Goal: Transaction & Acquisition: Book appointment/travel/reservation

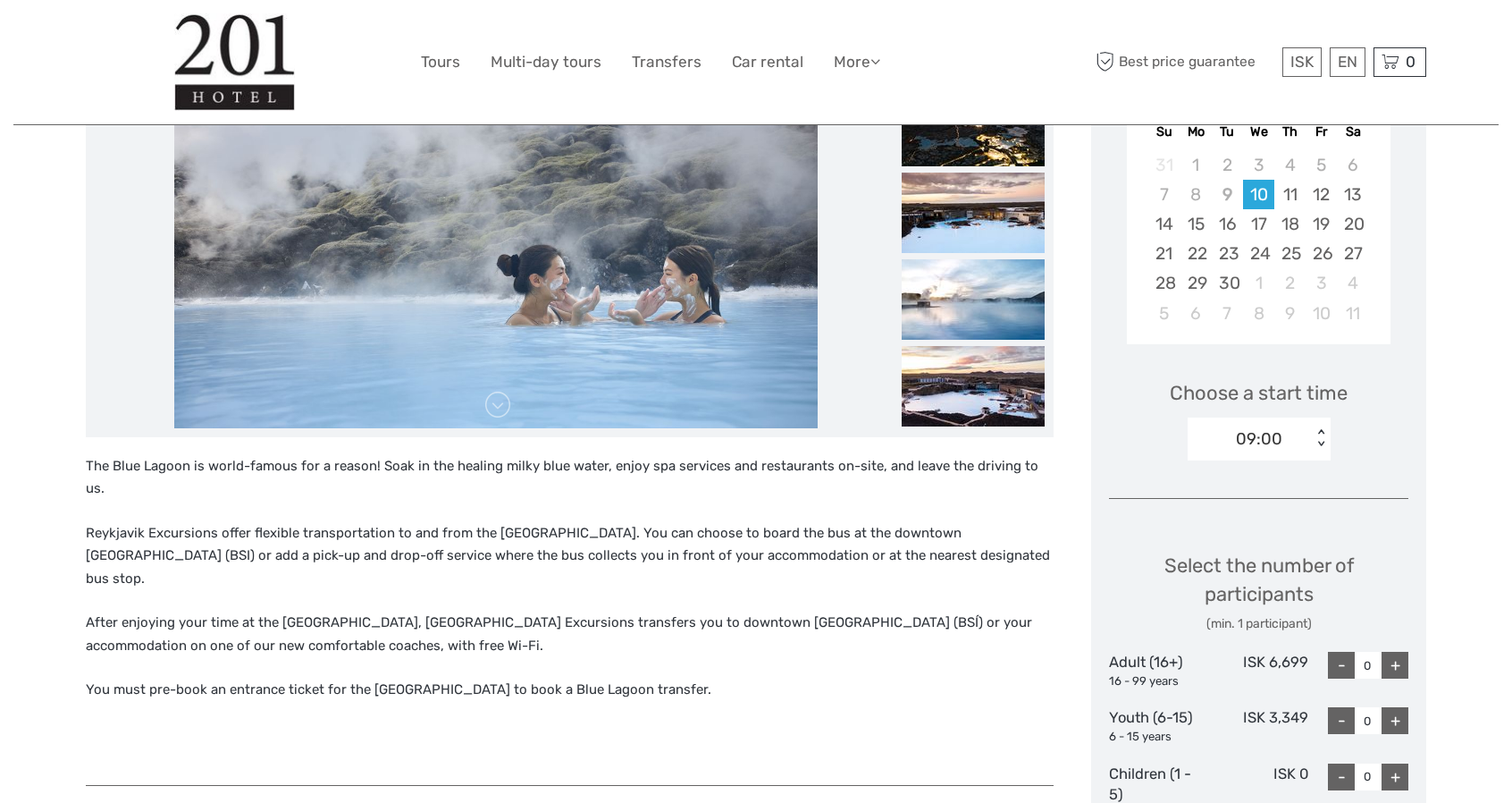
scroll to position [447, 0]
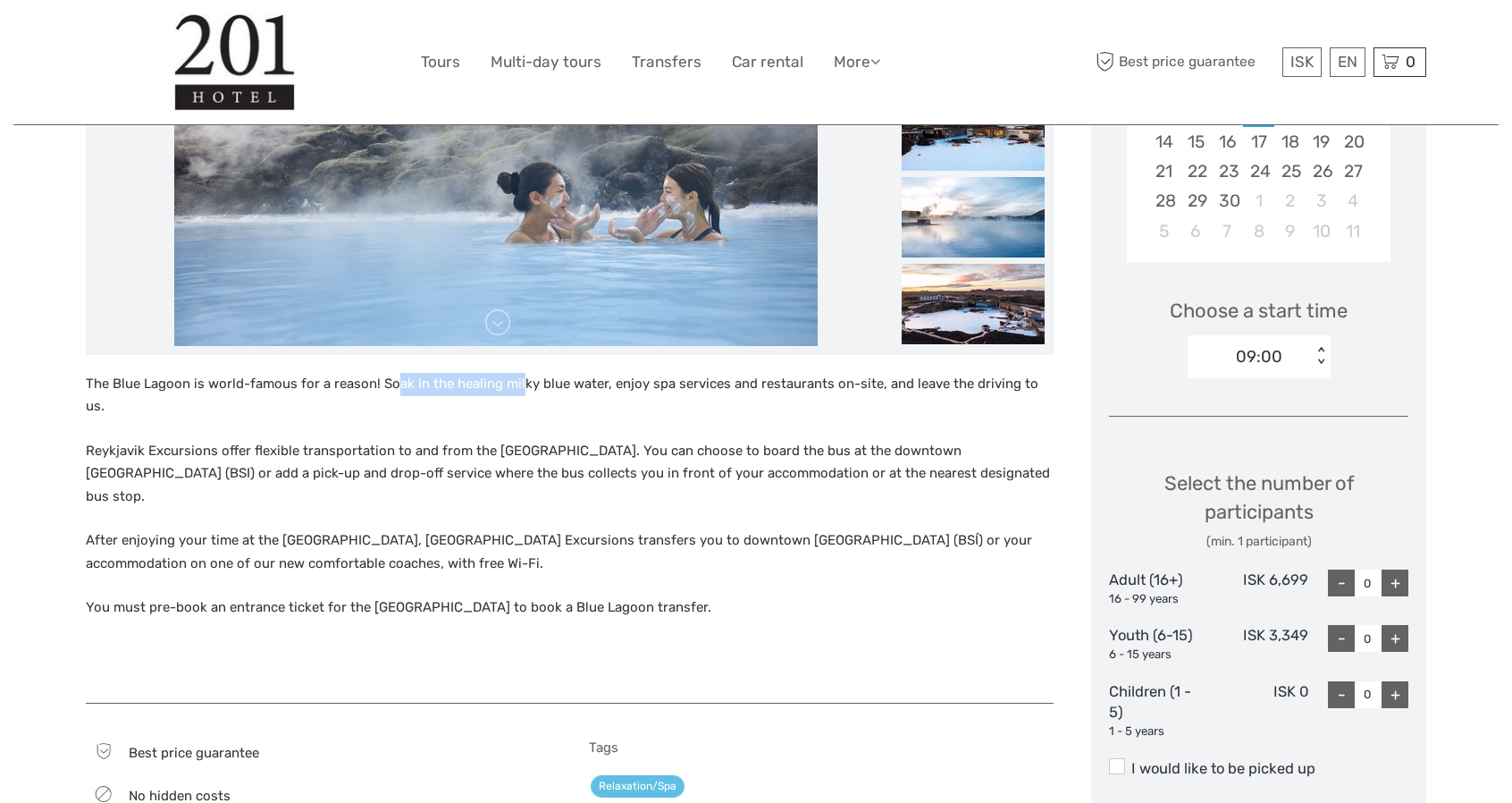
drag, startPoint x: 396, startPoint y: 389, endPoint x: 517, endPoint y: 389, distance: 121.0
click at [517, 389] on p "The Blue Lagoon is world-famous for a reason! Soak in the healing milky blue wa…" at bounding box center [570, 395] width 967 height 46
click at [556, 384] on p "The Blue Lagoon is world-famous for a reason! Soak in the healing milky blue wa…" at bounding box center [570, 395] width 967 height 46
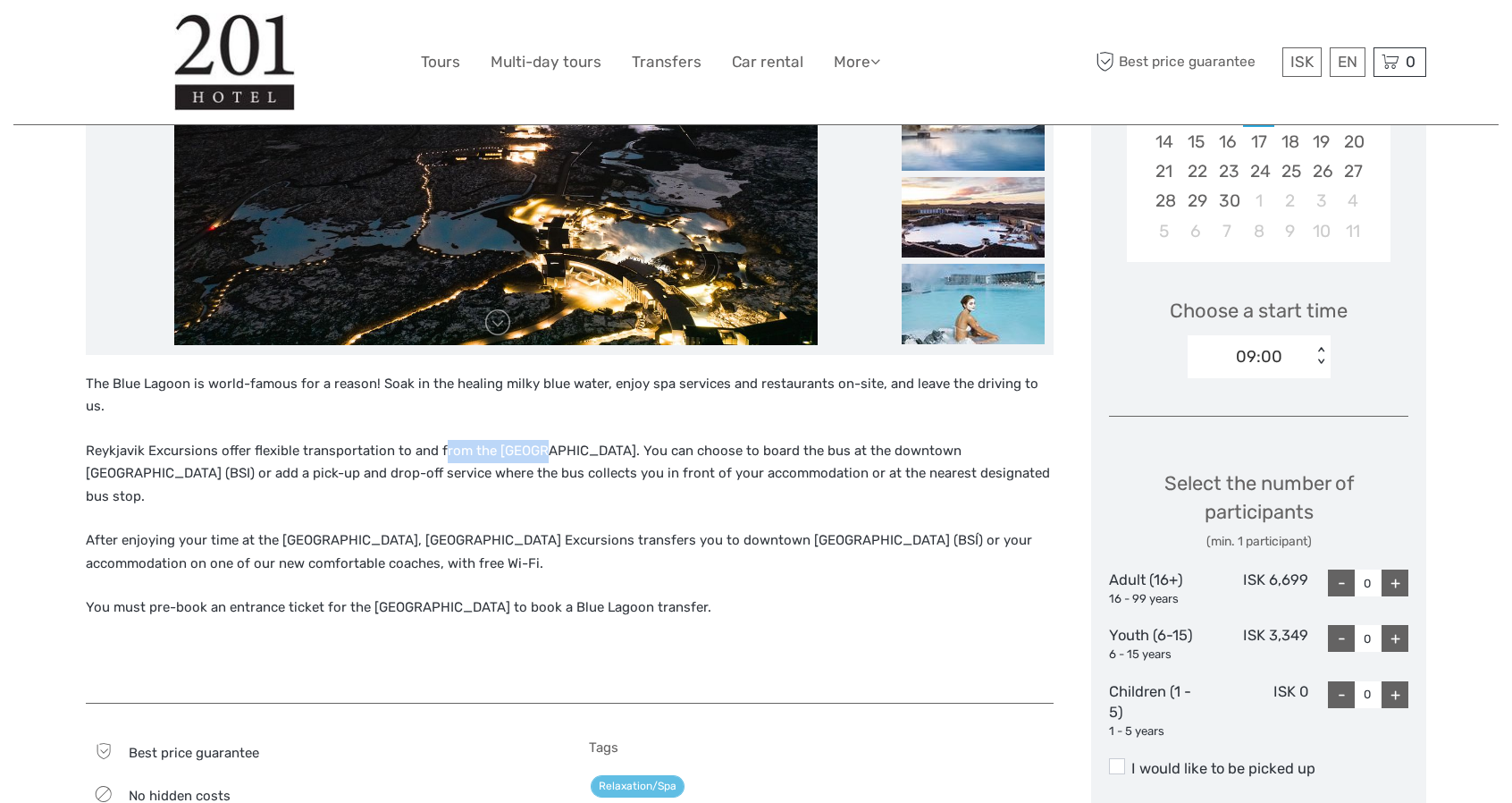
drag, startPoint x: 532, startPoint y: 434, endPoint x: 409, endPoint y: 434, distance: 123.0
click at [436, 440] on p "Reykjavik Excursions offer flexible transportation to and from the [GEOGRAPHIC_…" at bounding box center [570, 474] width 967 height 69
click at [408, 440] on p "Reykjavik Excursions offer flexible transportation to and from the [GEOGRAPHIC_…" at bounding box center [570, 474] width 967 height 69
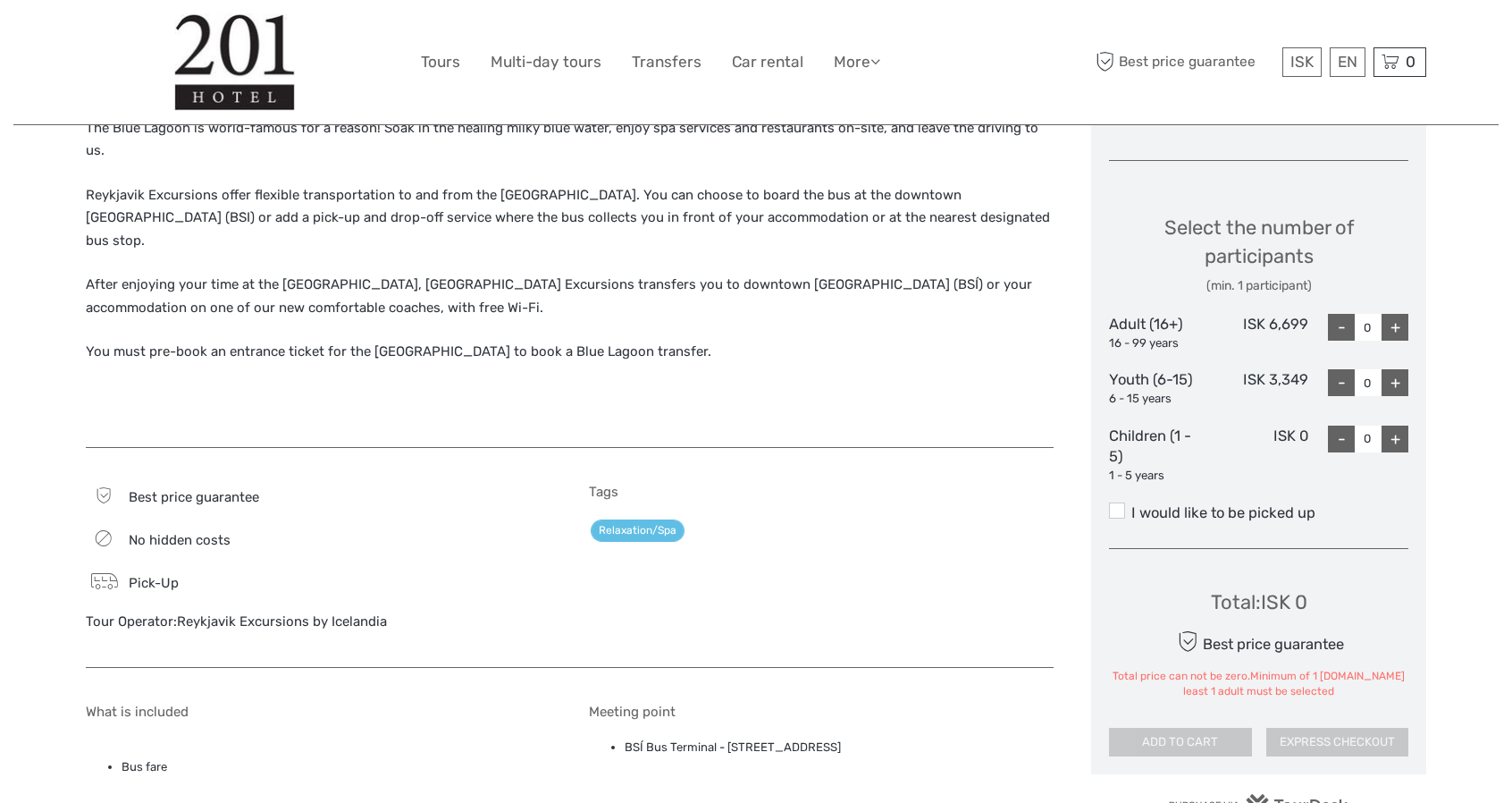
scroll to position [715, 0]
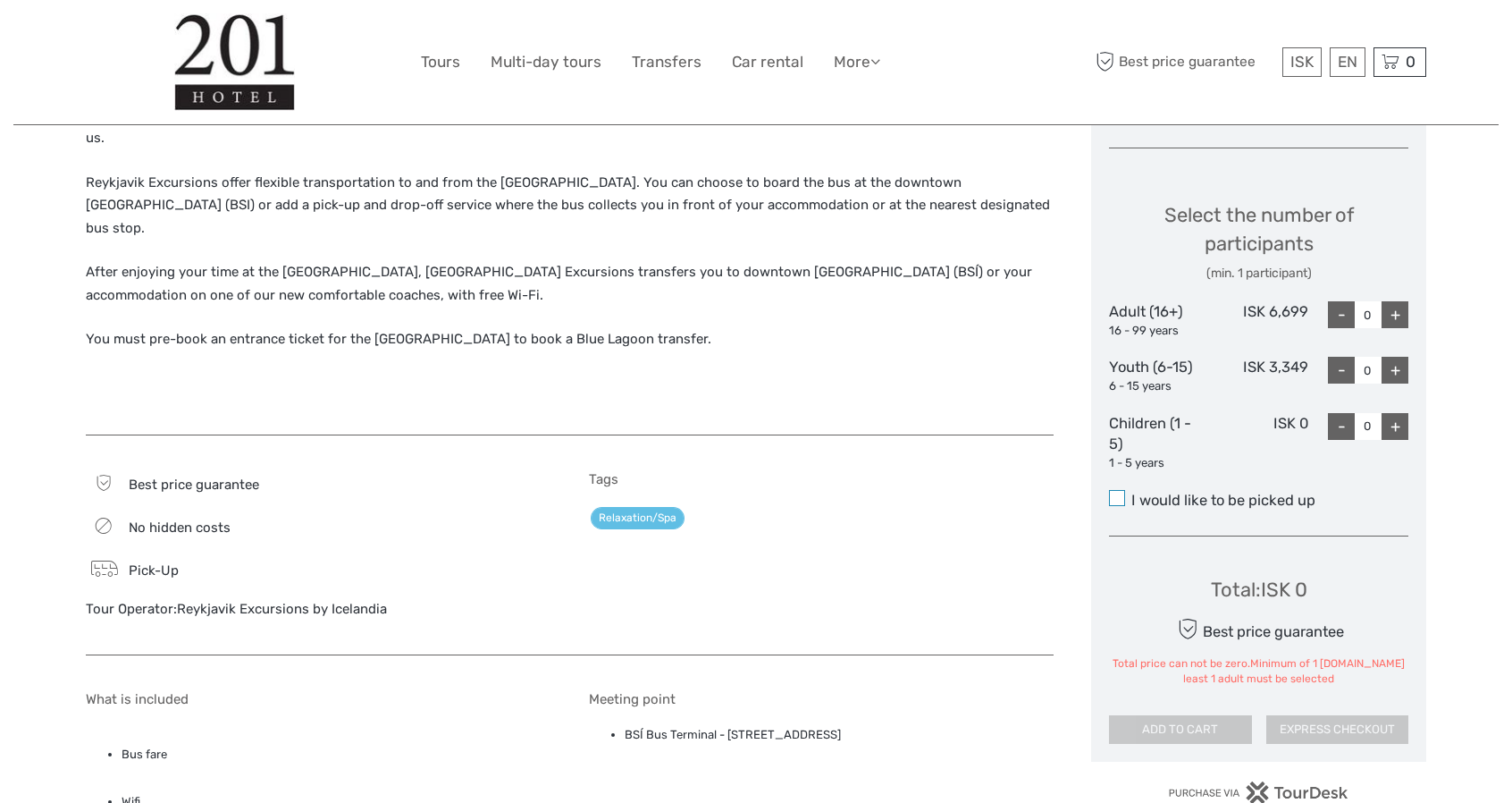
click at [1113, 494] on span at bounding box center [1117, 498] width 16 height 16
click at [1131, 494] on input "I would like to be picked up" at bounding box center [1131, 494] width 0 height 0
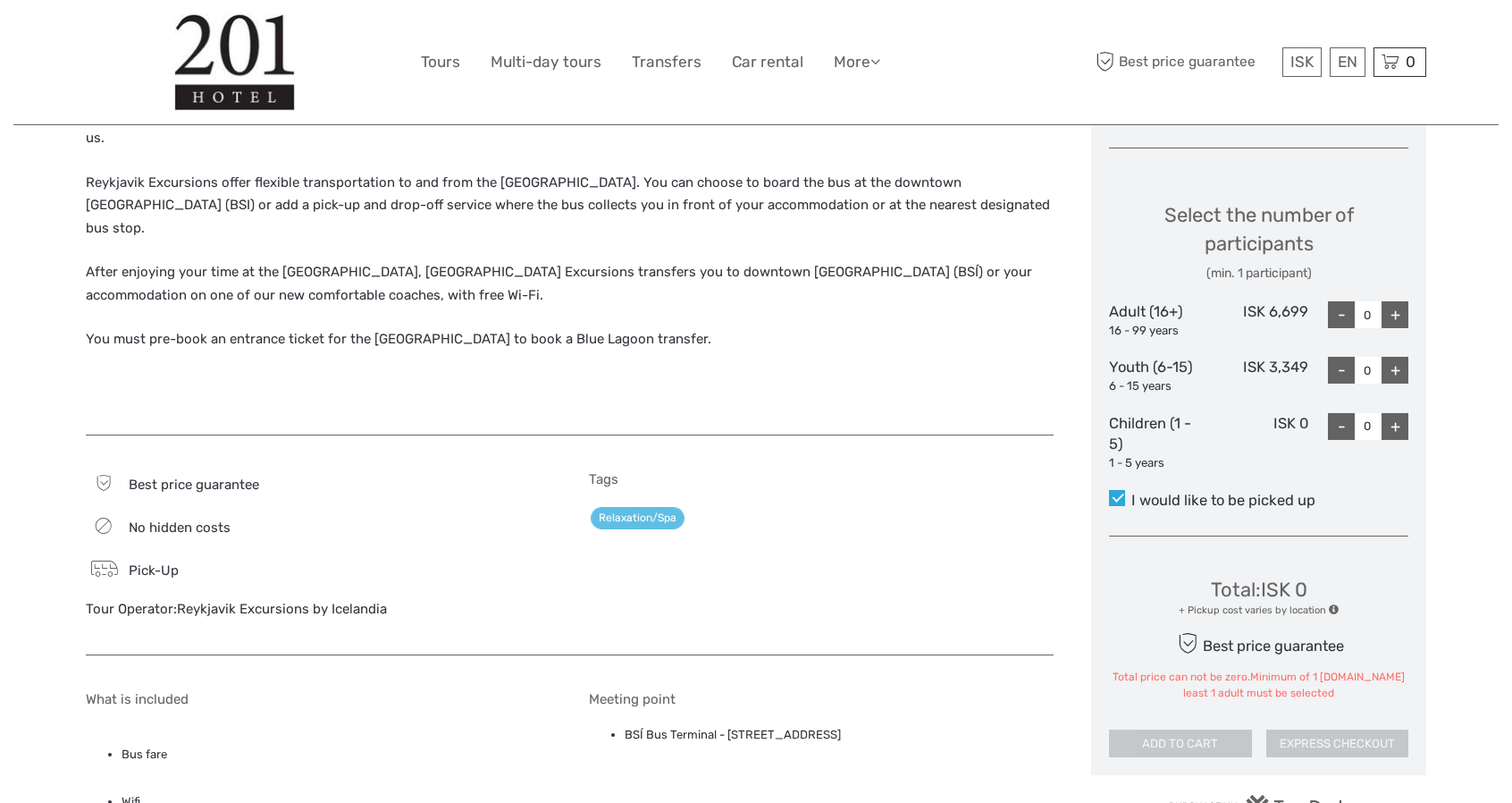
click at [1397, 323] on div "+" at bounding box center [1395, 315] width 27 height 27
type input "1"
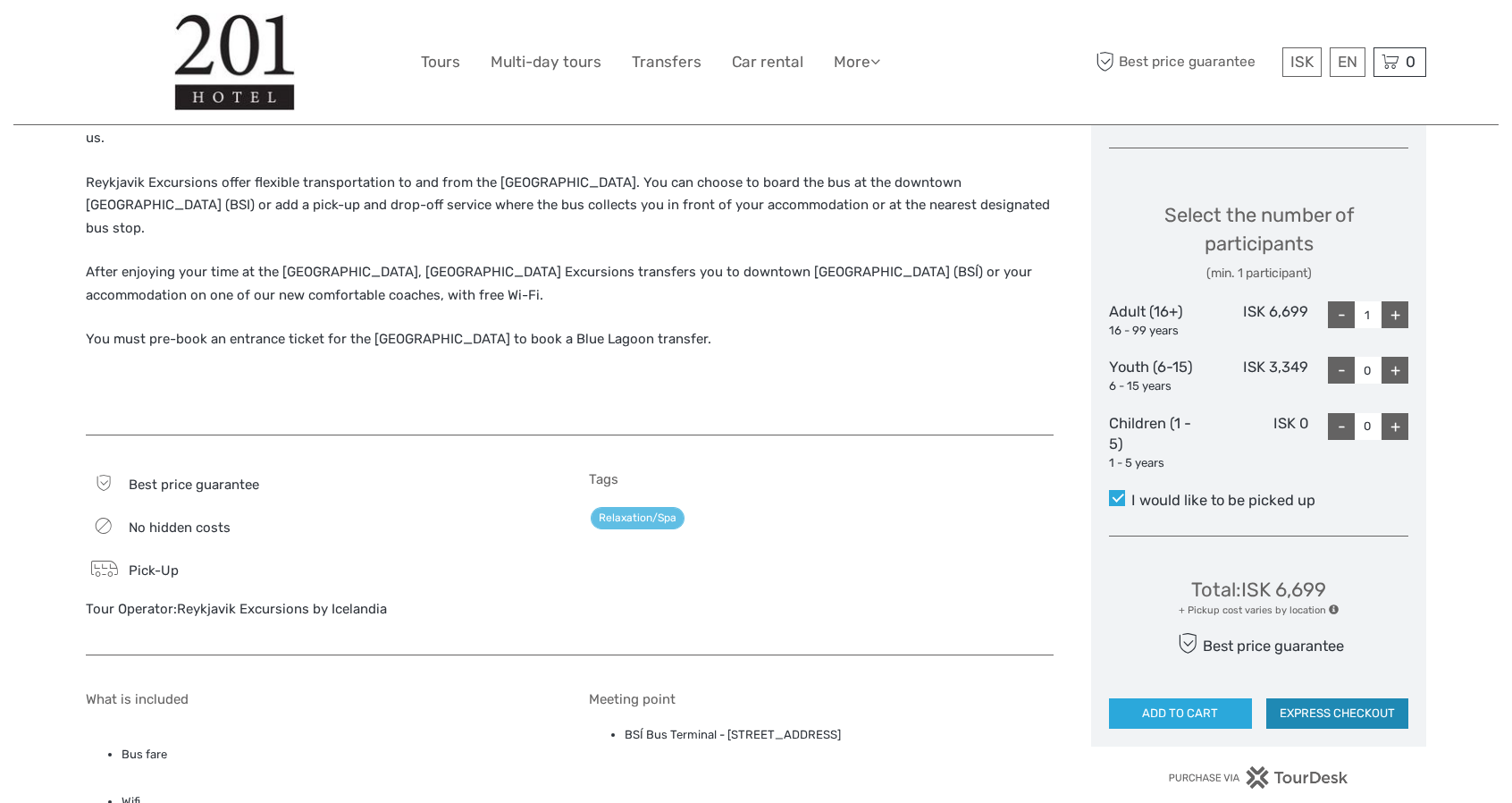
click at [1327, 714] on button "EXPRESS CHECKOUT" at bounding box center [1337, 713] width 143 height 30
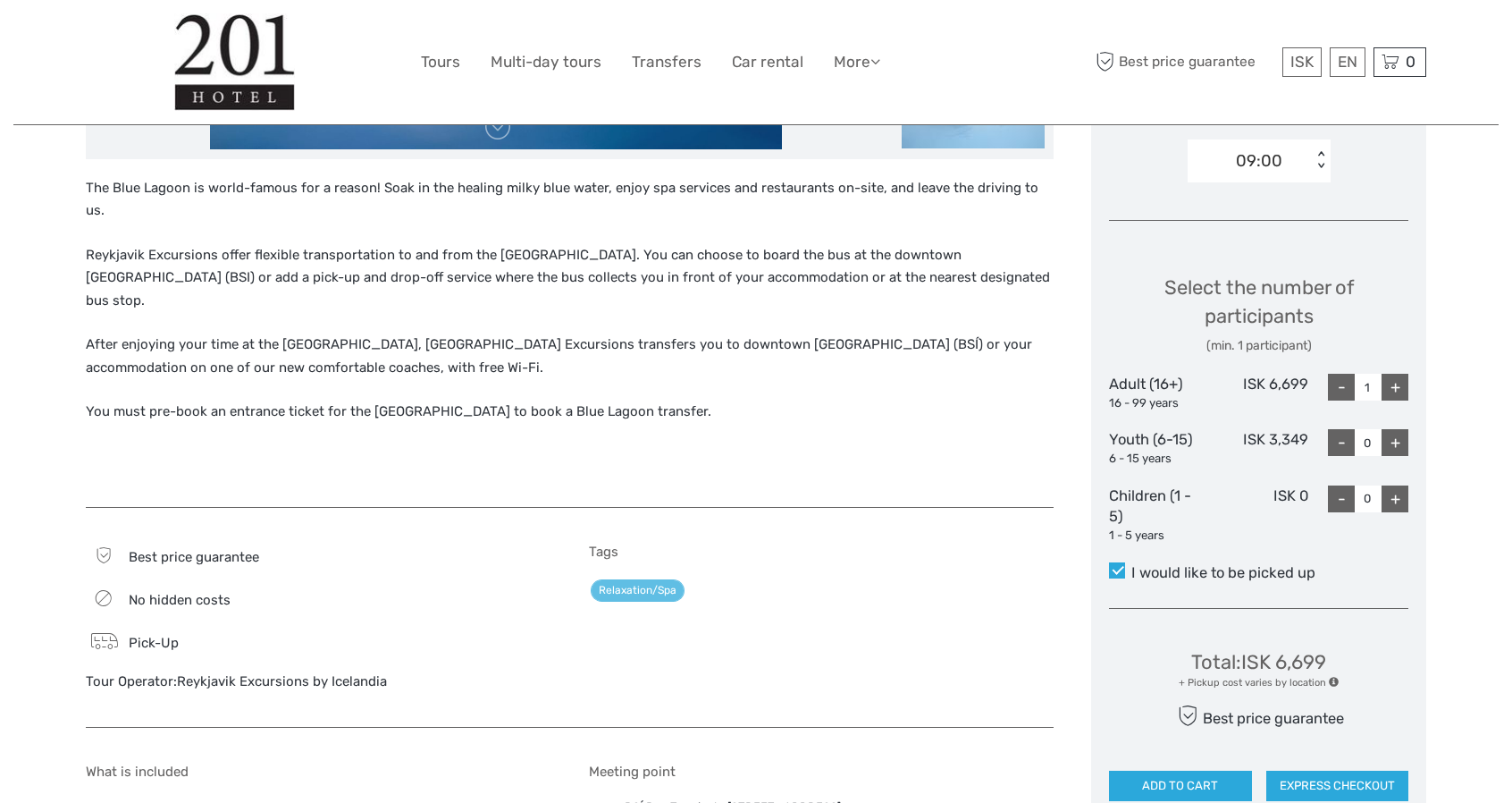
scroll to position [631, 0]
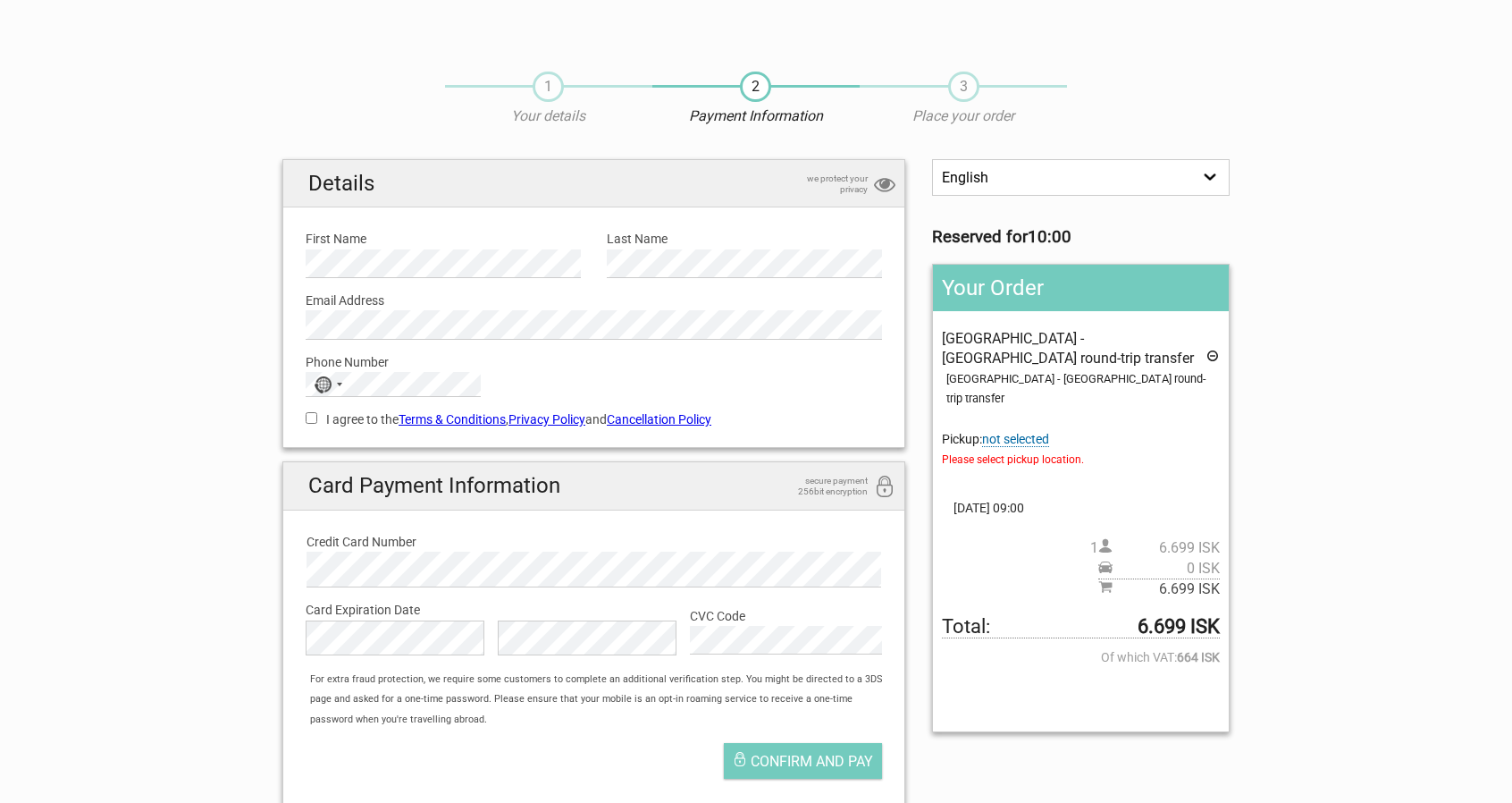
click at [1049, 432] on span "not selected" at bounding box center [1015, 439] width 67 height 15
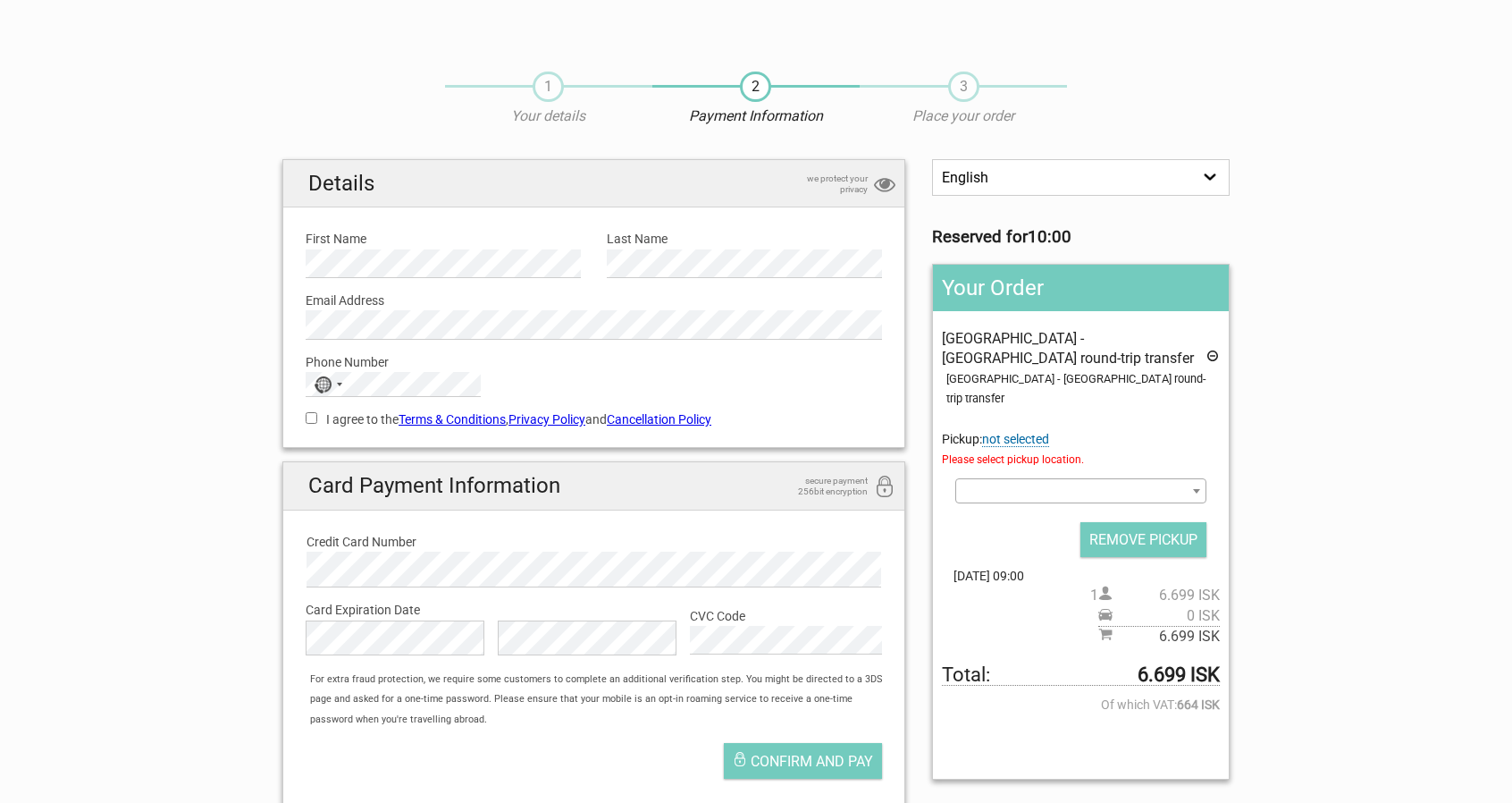
click at [1044, 479] on span at bounding box center [1080, 491] width 251 height 25
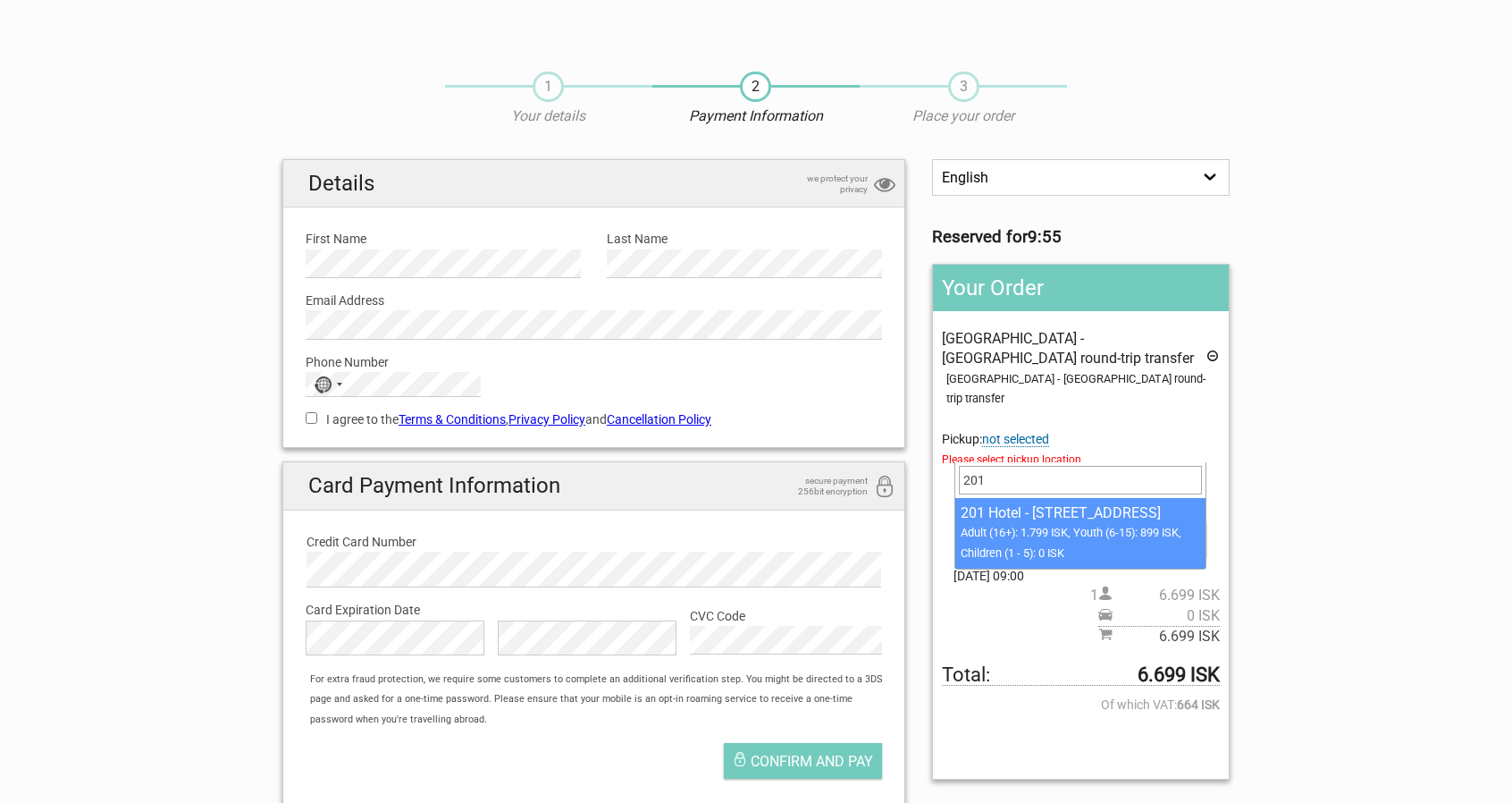
type input "201"
select select "1093075"
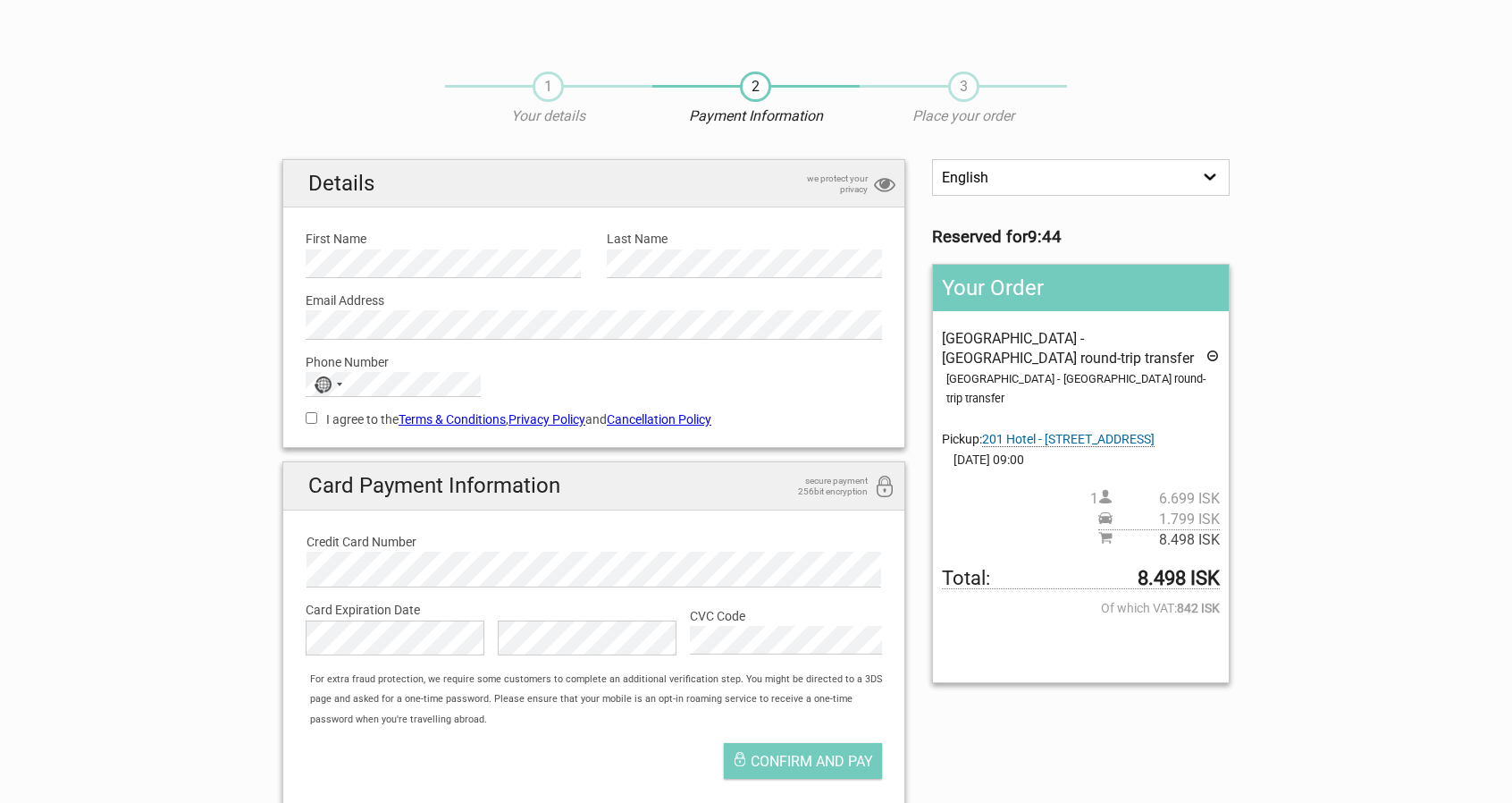
click at [1213, 351] on icon at bounding box center [1213, 358] width 14 height 20
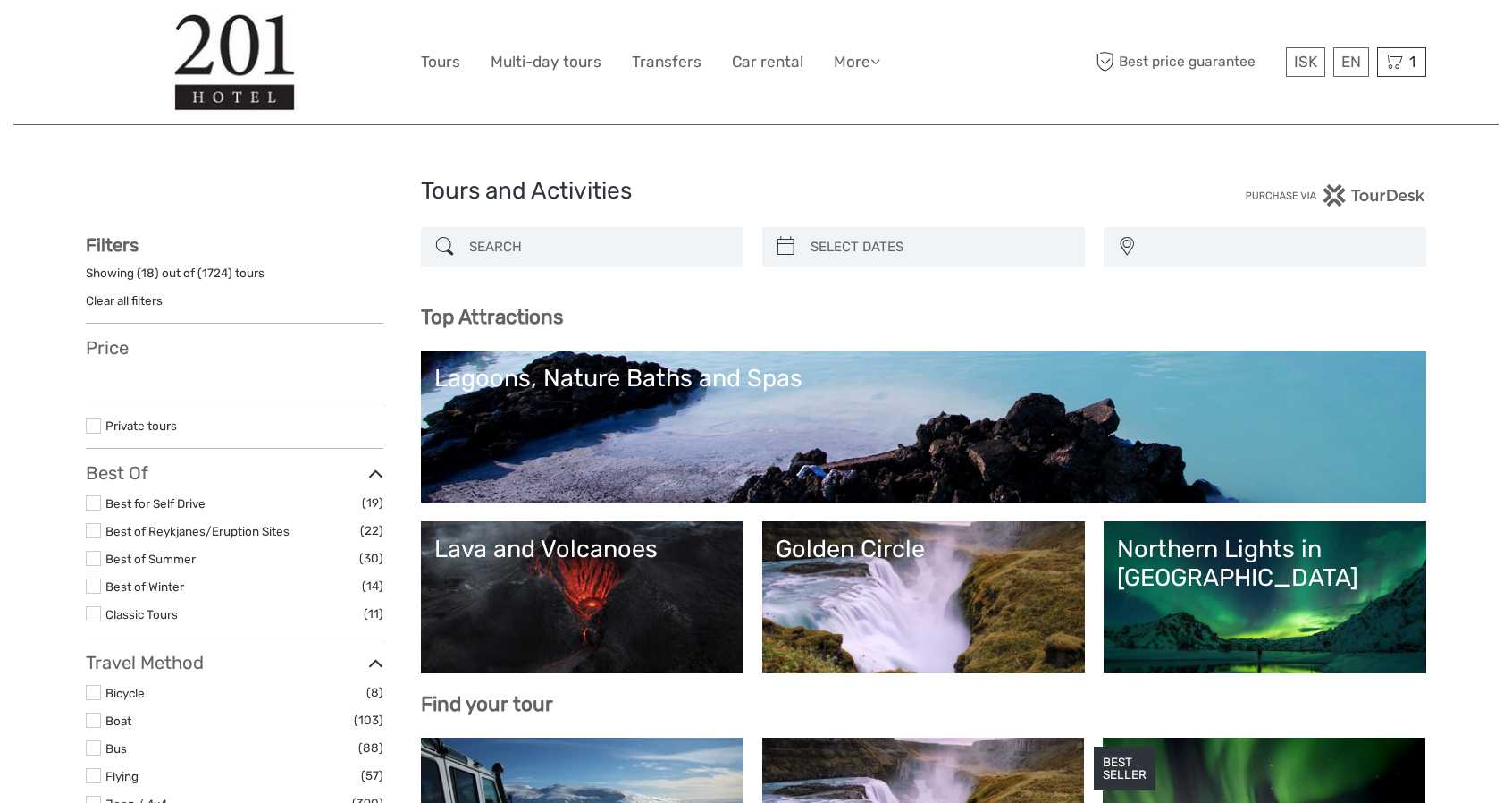
select select
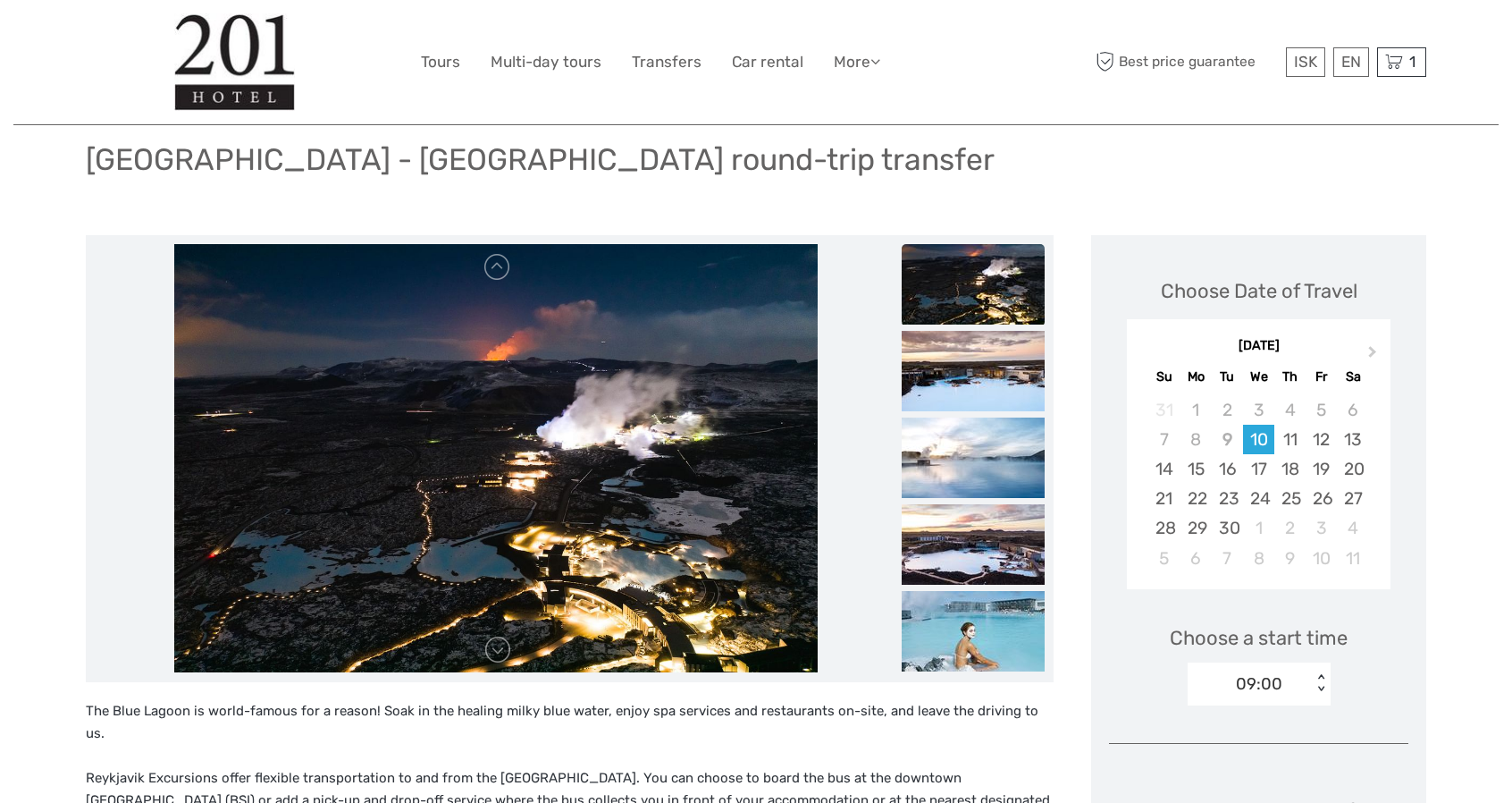
scroll to position [178, 0]
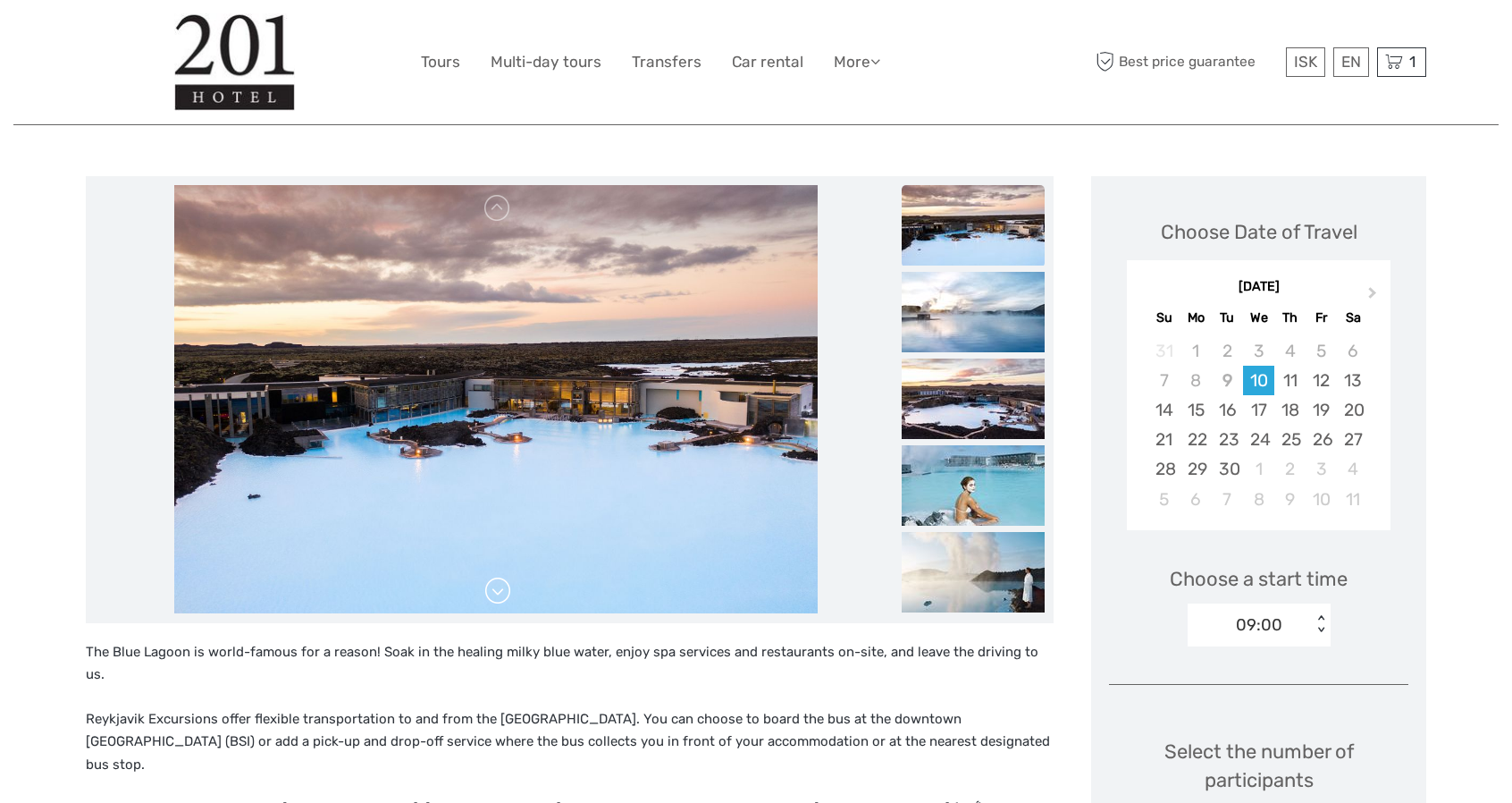
click at [495, 596] on link at bounding box center [498, 591] width 29 height 29
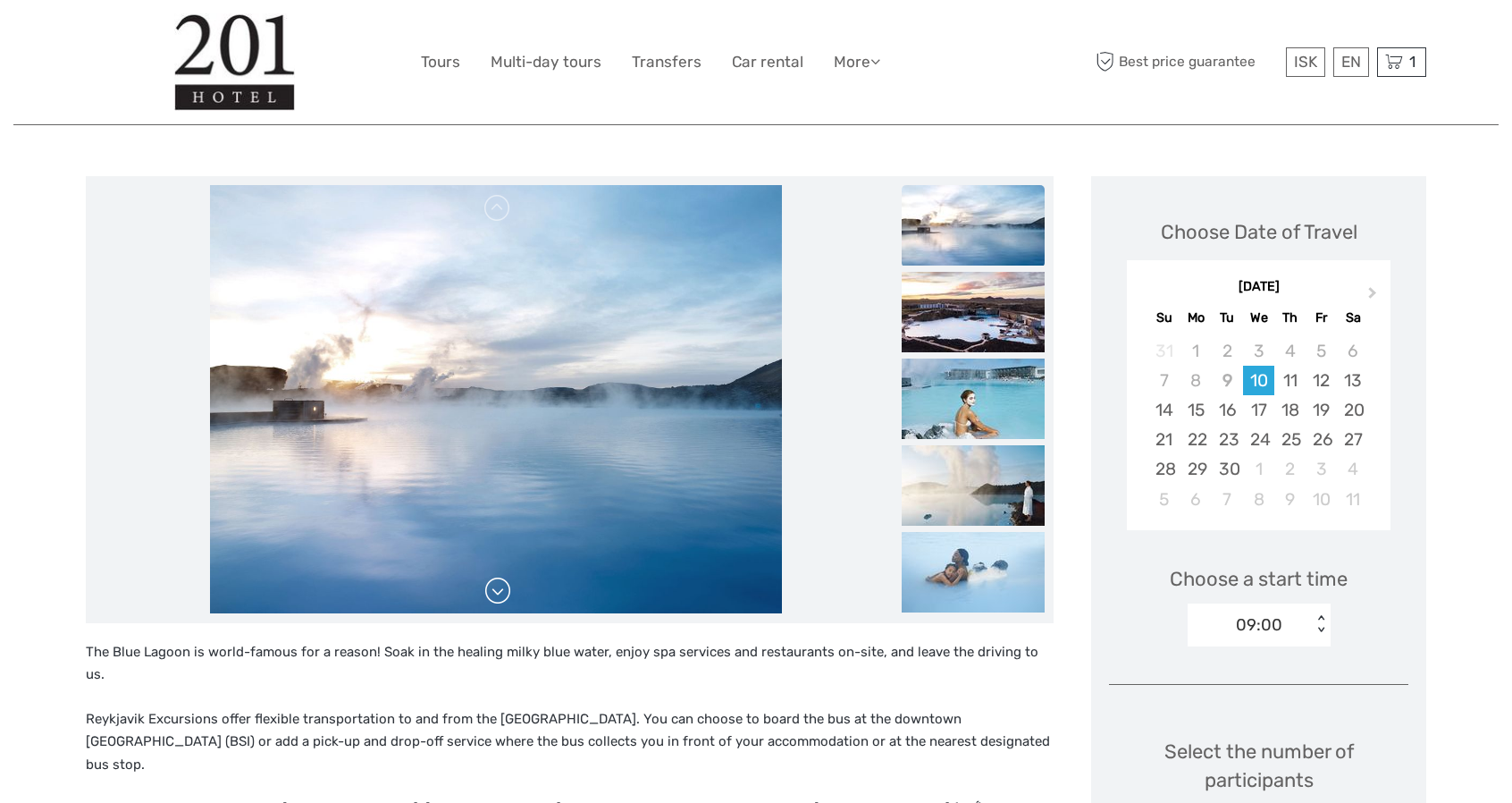
click at [497, 591] on link at bounding box center [498, 591] width 29 height 29
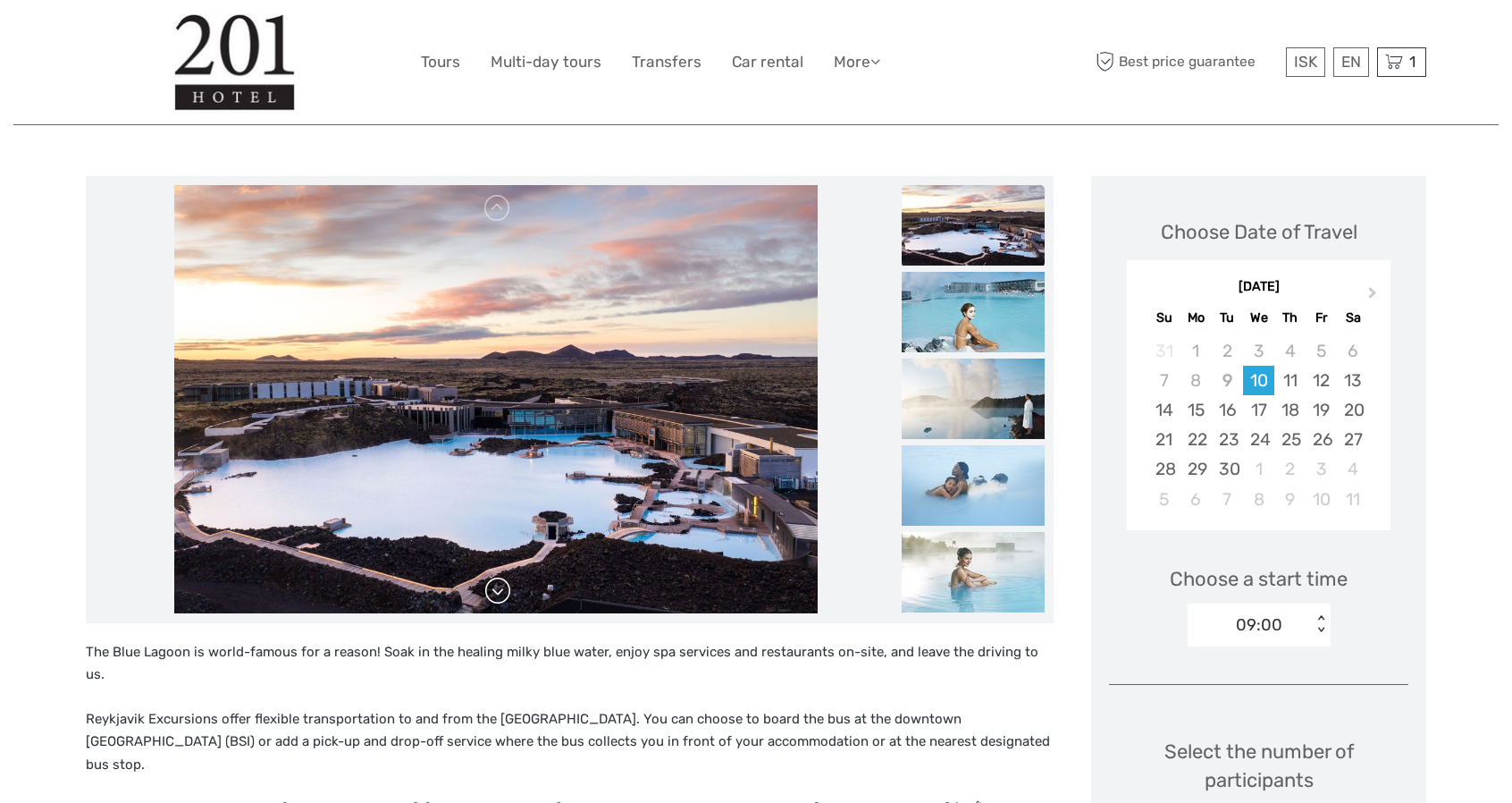
click at [497, 591] on link at bounding box center [498, 591] width 29 height 29
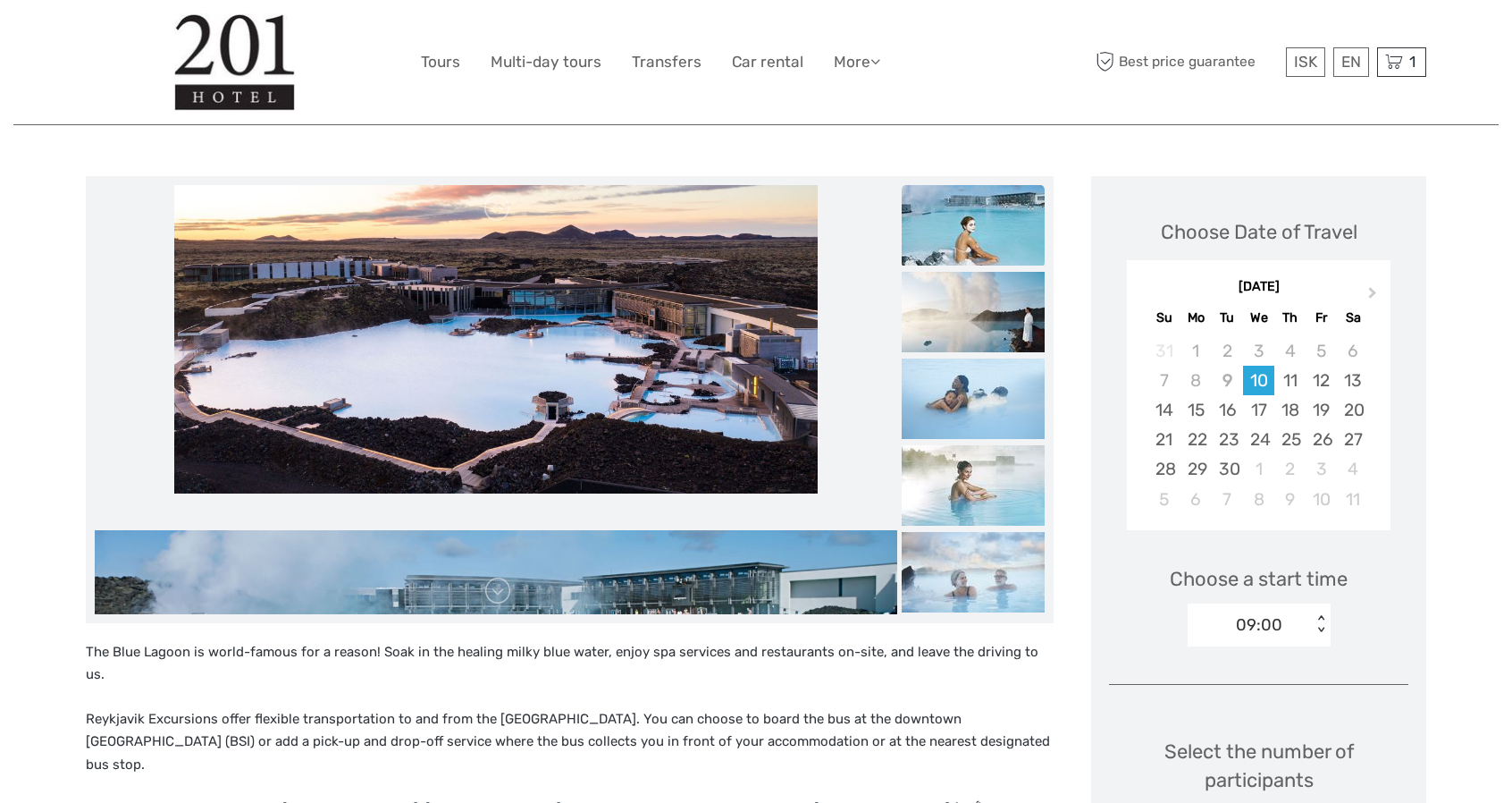
drag, startPoint x: 528, startPoint y: 391, endPoint x: 544, endPoint y: 801, distance: 410.3
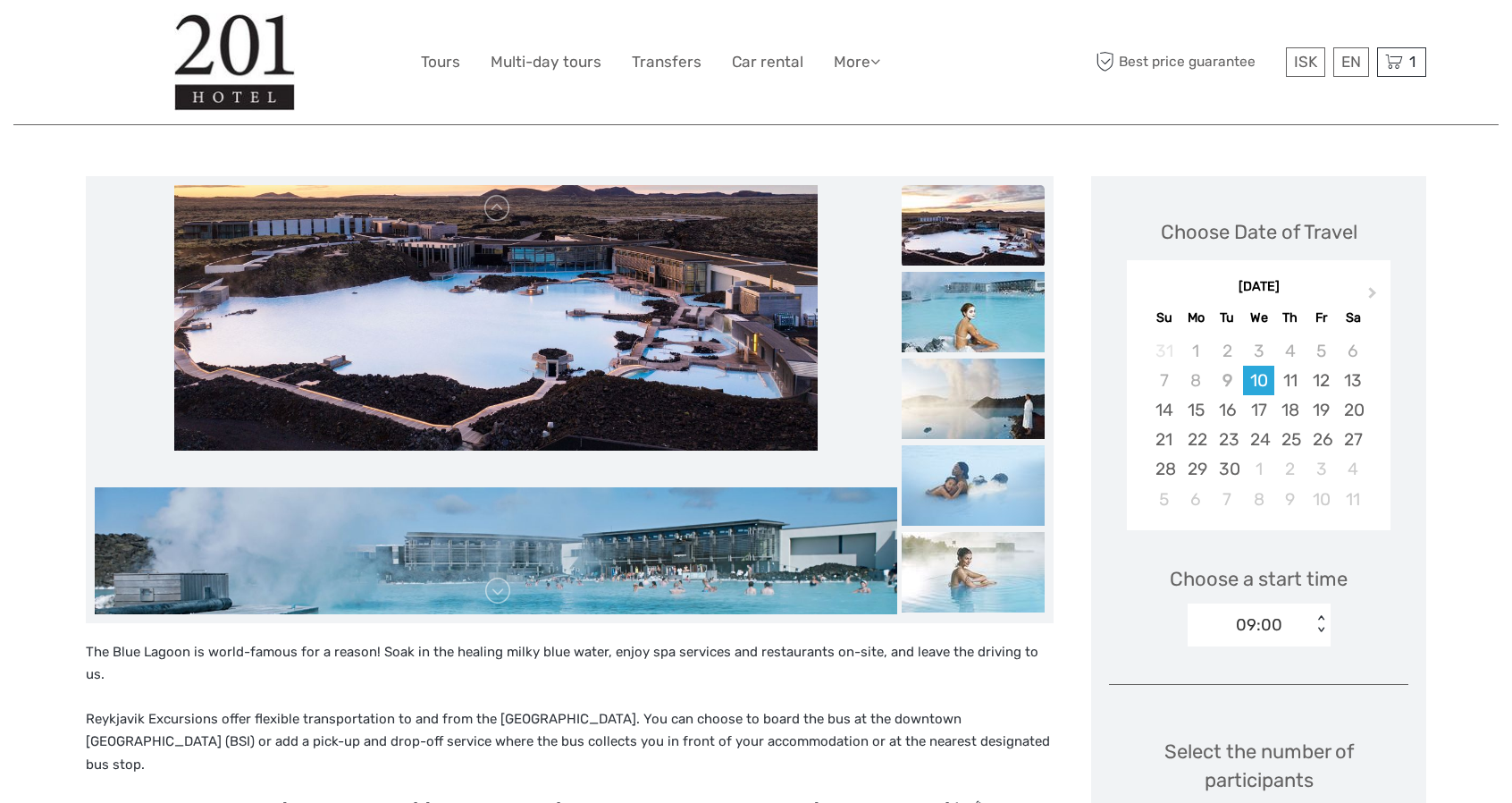
drag, startPoint x: 634, startPoint y: 428, endPoint x: 615, endPoint y: 258, distance: 171.1
click at [616, 281] on img at bounding box center [495, 237] width 644 height 429
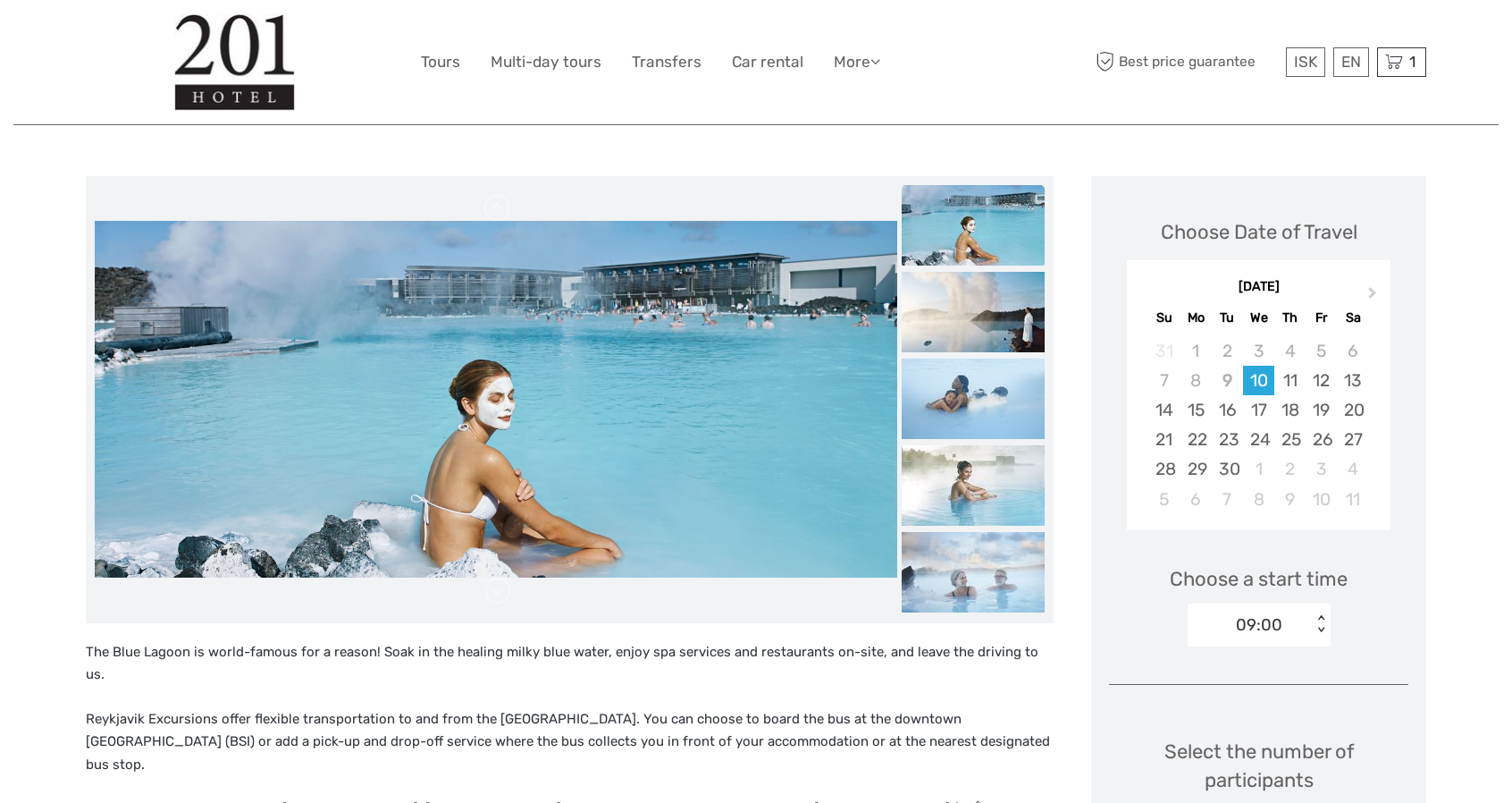
drag, startPoint x: 614, startPoint y: 425, endPoint x: 614, endPoint y: 188, distance: 237.0
click at [614, 239] on img at bounding box center [496, 399] width 803 height 357
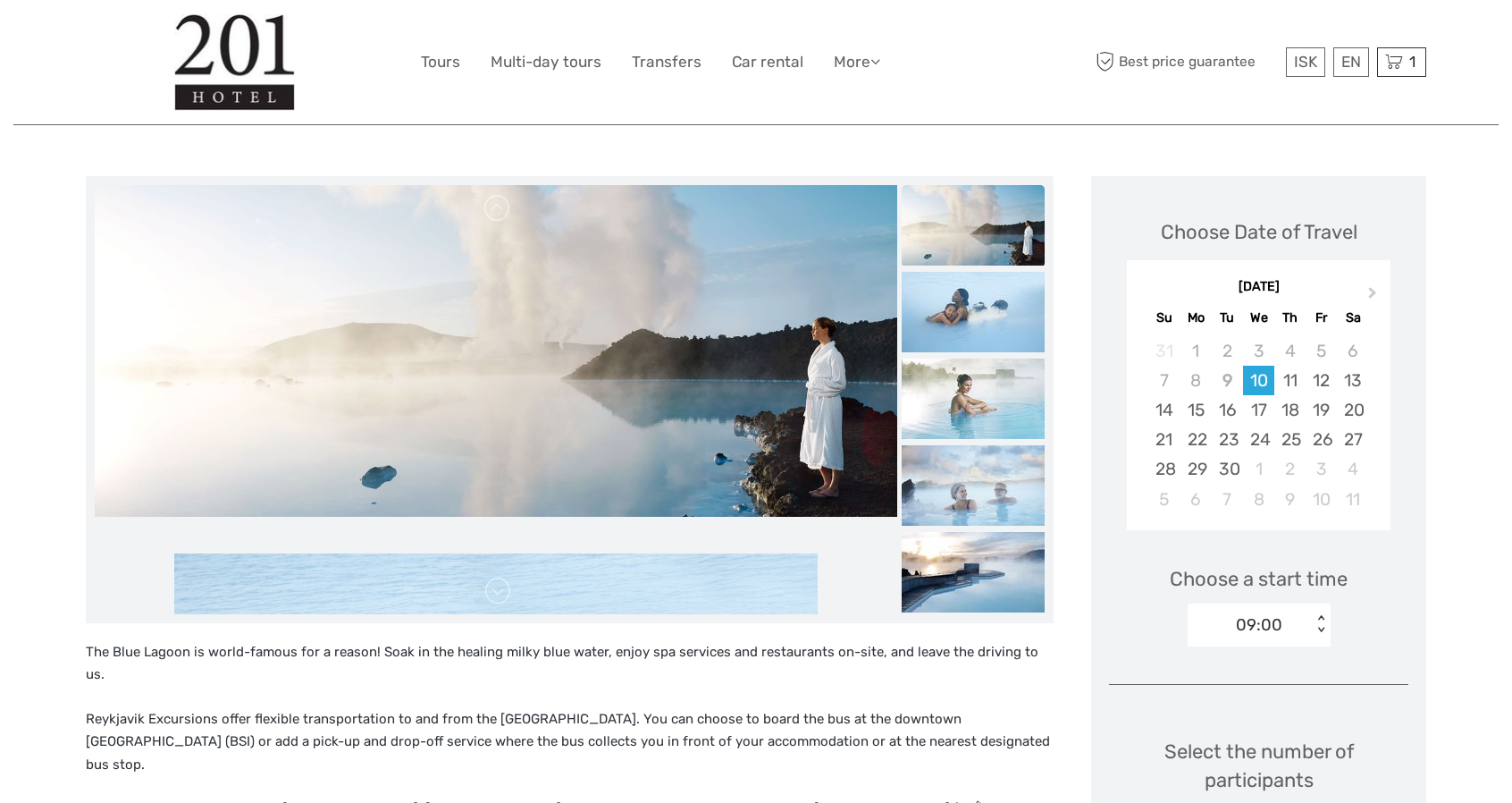
drag, startPoint x: 602, startPoint y: 475, endPoint x: 583, endPoint y: 471, distance: 19.4
click at [583, 471] on img at bounding box center [496, 339] width 803 height 357
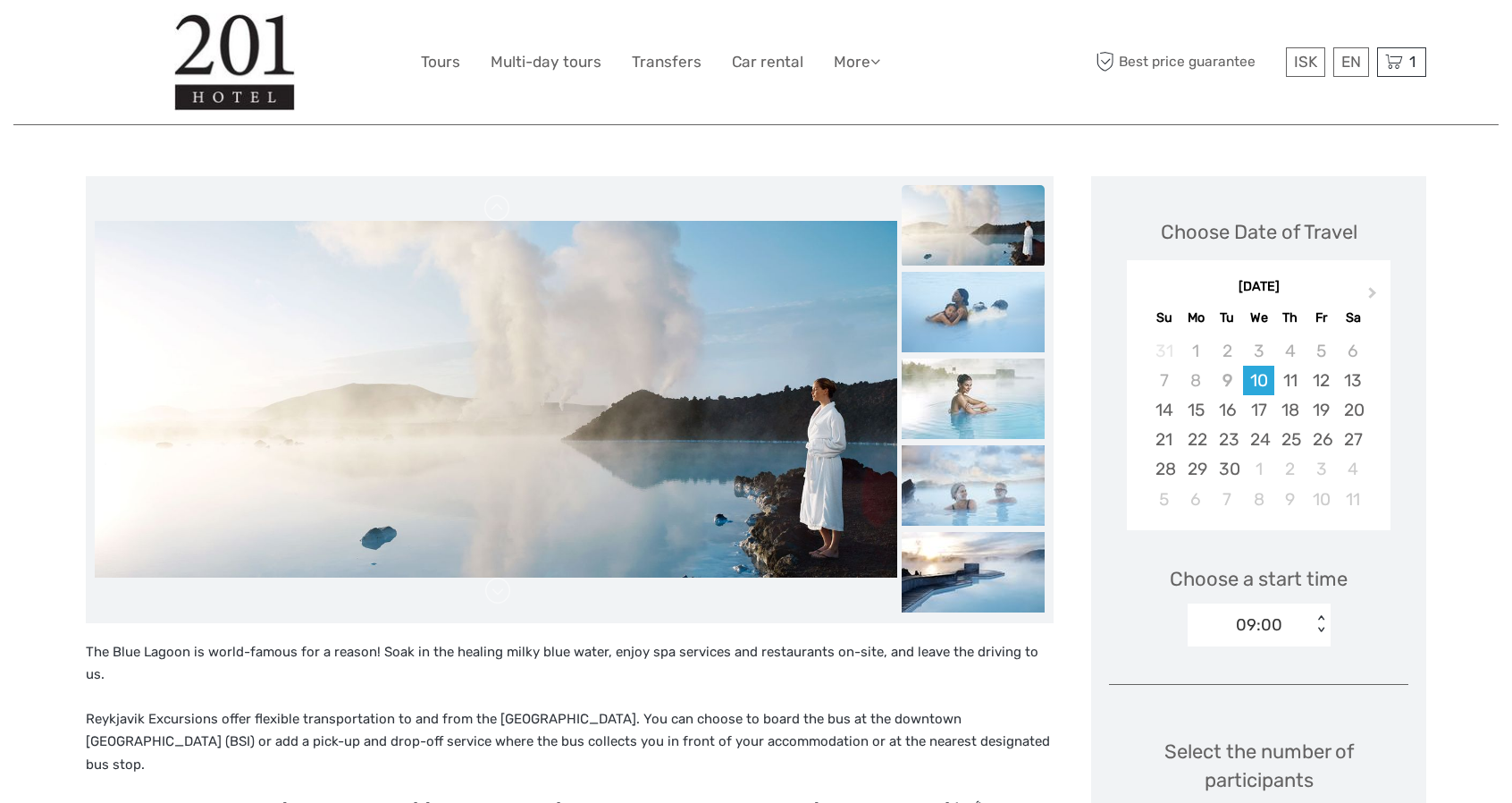
drag, startPoint x: 589, startPoint y: 542, endPoint x: 563, endPoint y: 318, distance: 225.5
click at [563, 367] on img at bounding box center [496, 399] width 803 height 357
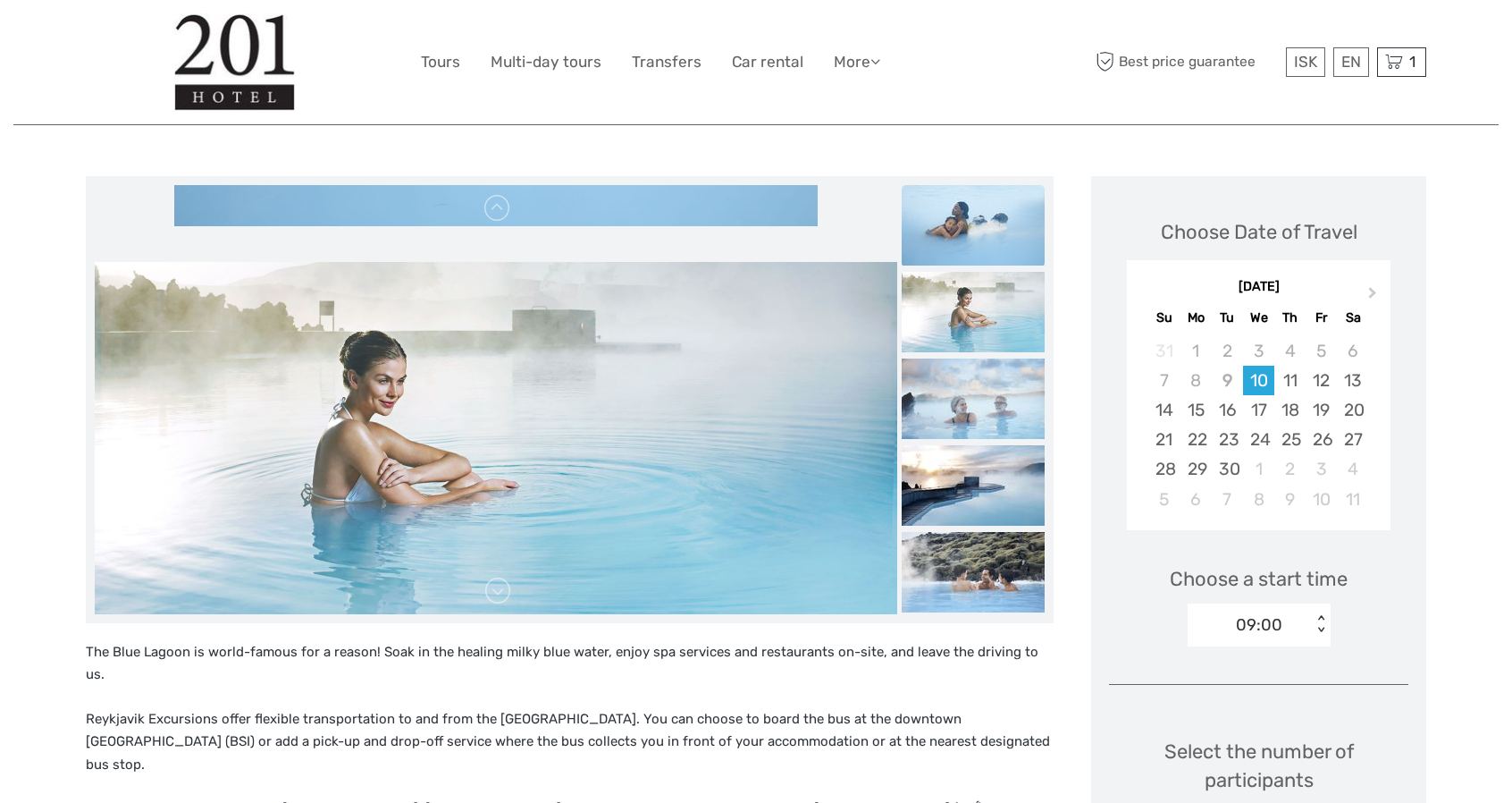
drag, startPoint x: 713, startPoint y: 201, endPoint x: 713, endPoint y: 141, distance: 60.0
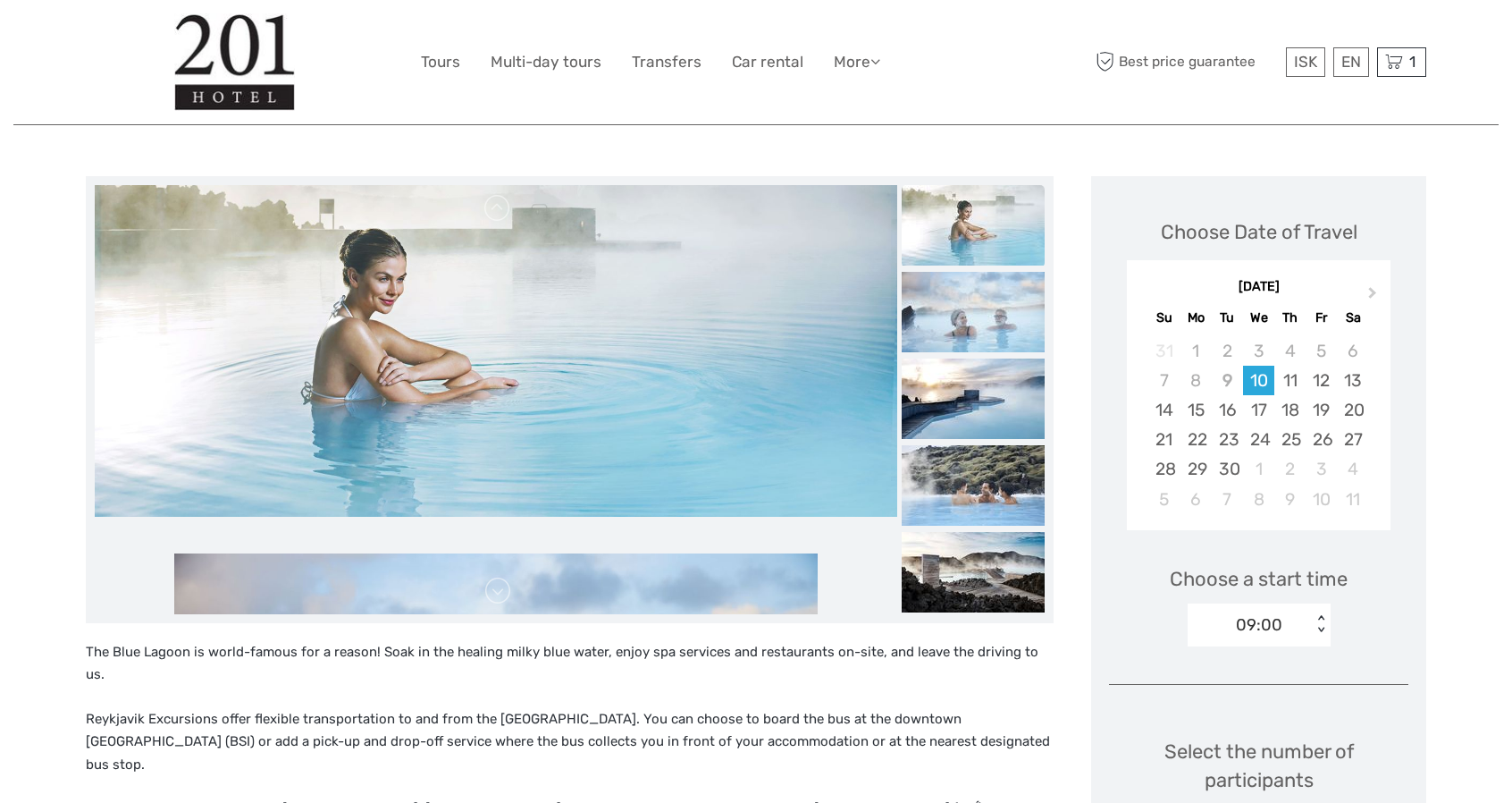
drag, startPoint x: 650, startPoint y: 500, endPoint x: 668, endPoint y: 283, distance: 217.7
click at [641, 410] on img at bounding box center [496, 339] width 803 height 357
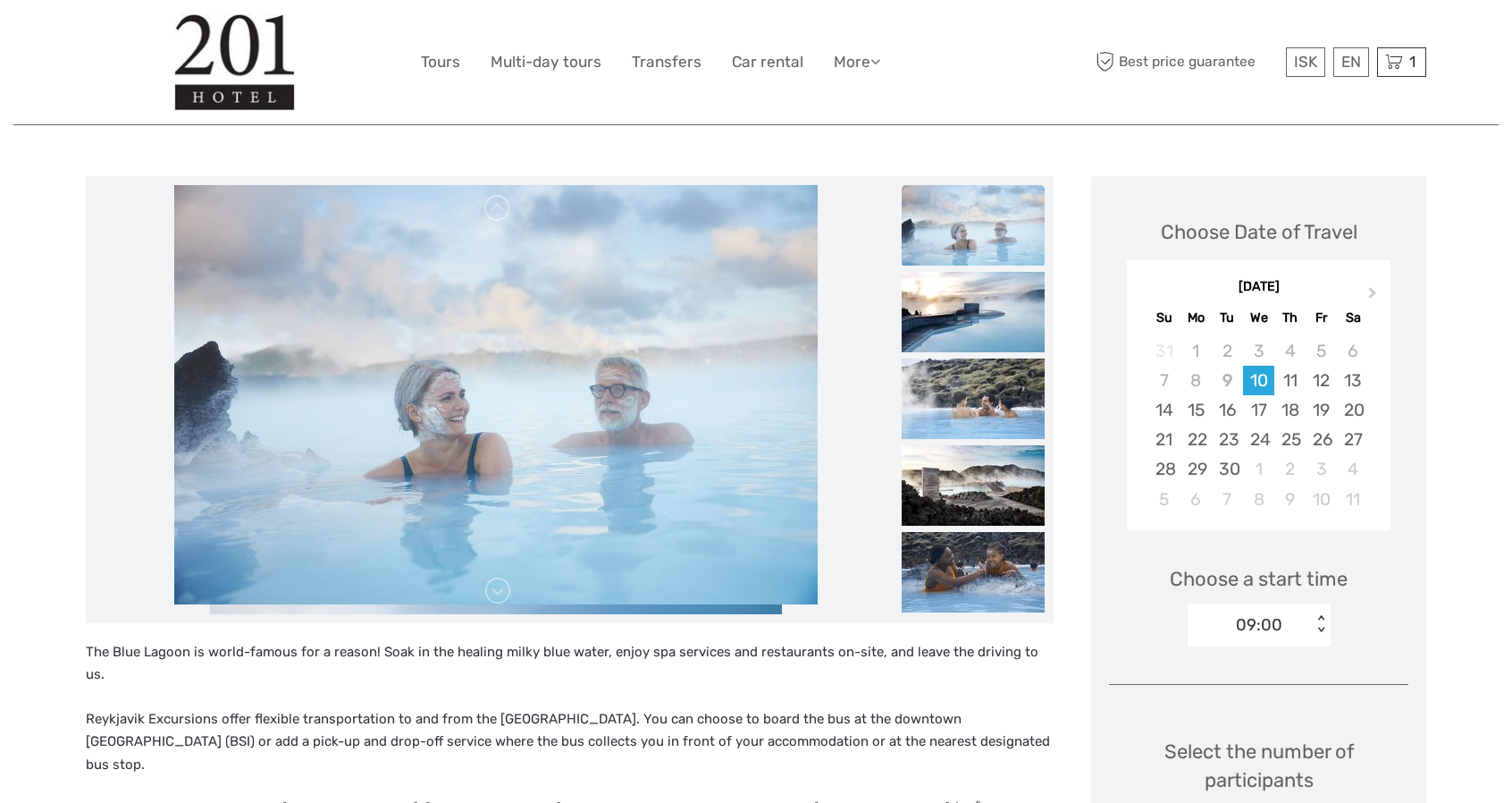
drag, startPoint x: 699, startPoint y: 533, endPoint x: 690, endPoint y: 317, distance: 216.2
click at [679, 344] on img at bounding box center [495, 389] width 643 height 429
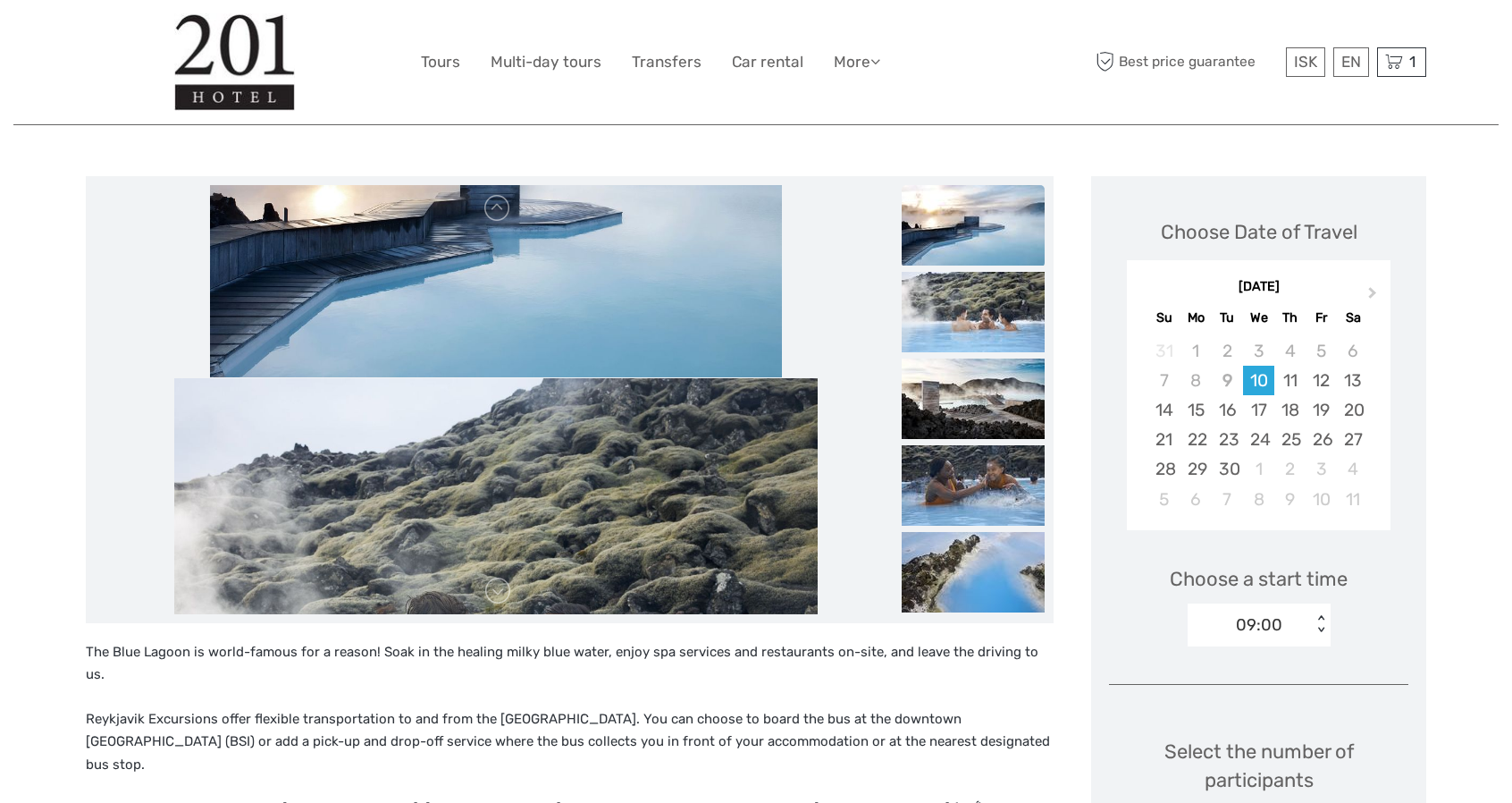
drag, startPoint x: 654, startPoint y: 498, endPoint x: 674, endPoint y: 125, distance: 373.5
click at [674, 214] on img at bounding box center [495, 163] width 571 height 429
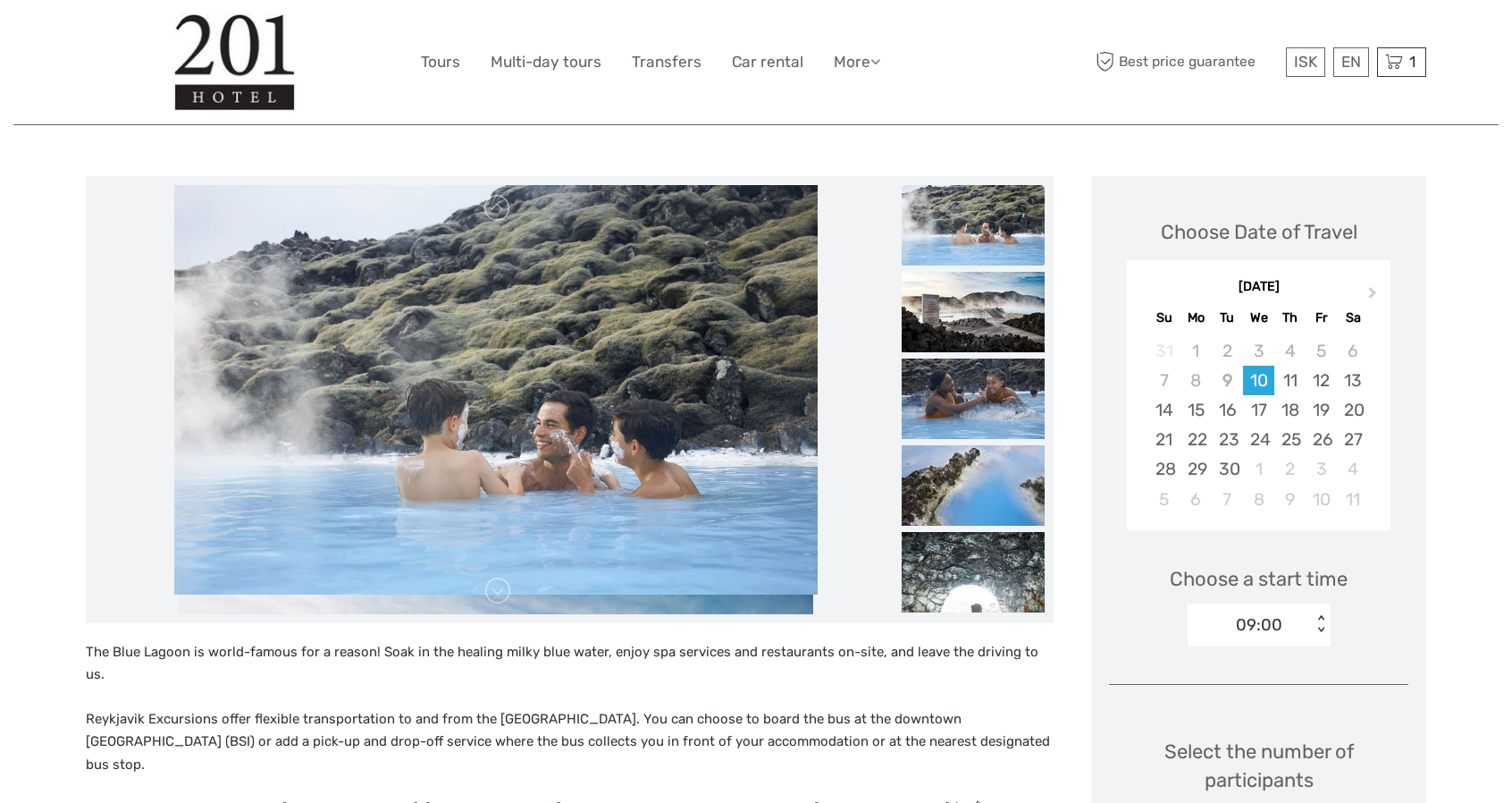
drag, startPoint x: 684, startPoint y: 566, endPoint x: 709, endPoint y: 272, distance: 295.1
click at [700, 327] on img at bounding box center [495, 380] width 643 height 429
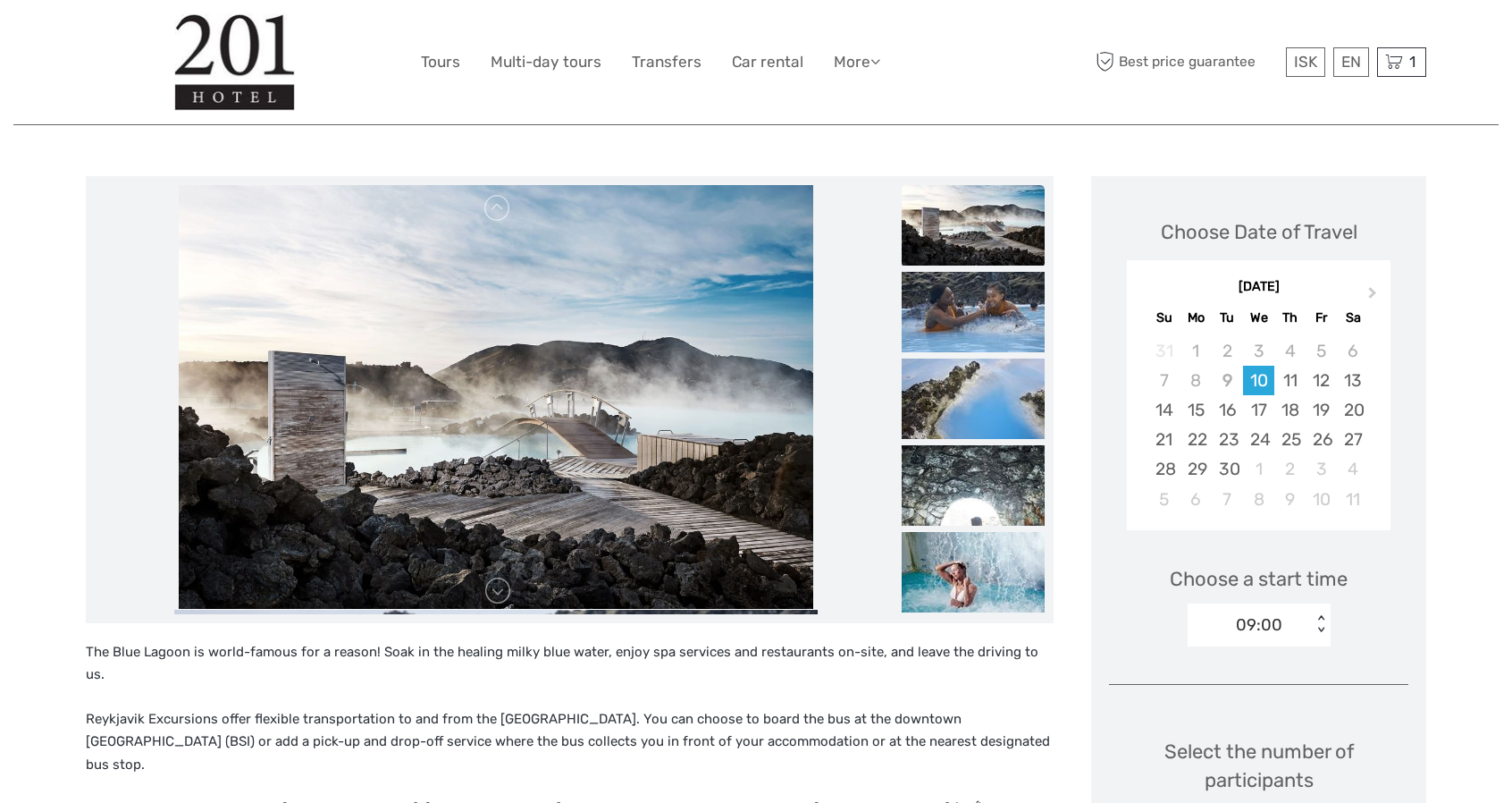
drag, startPoint x: 655, startPoint y: 544, endPoint x: 666, endPoint y: 175, distance: 369.2
click at [652, 274] on img at bounding box center [494, 394] width 633 height 429
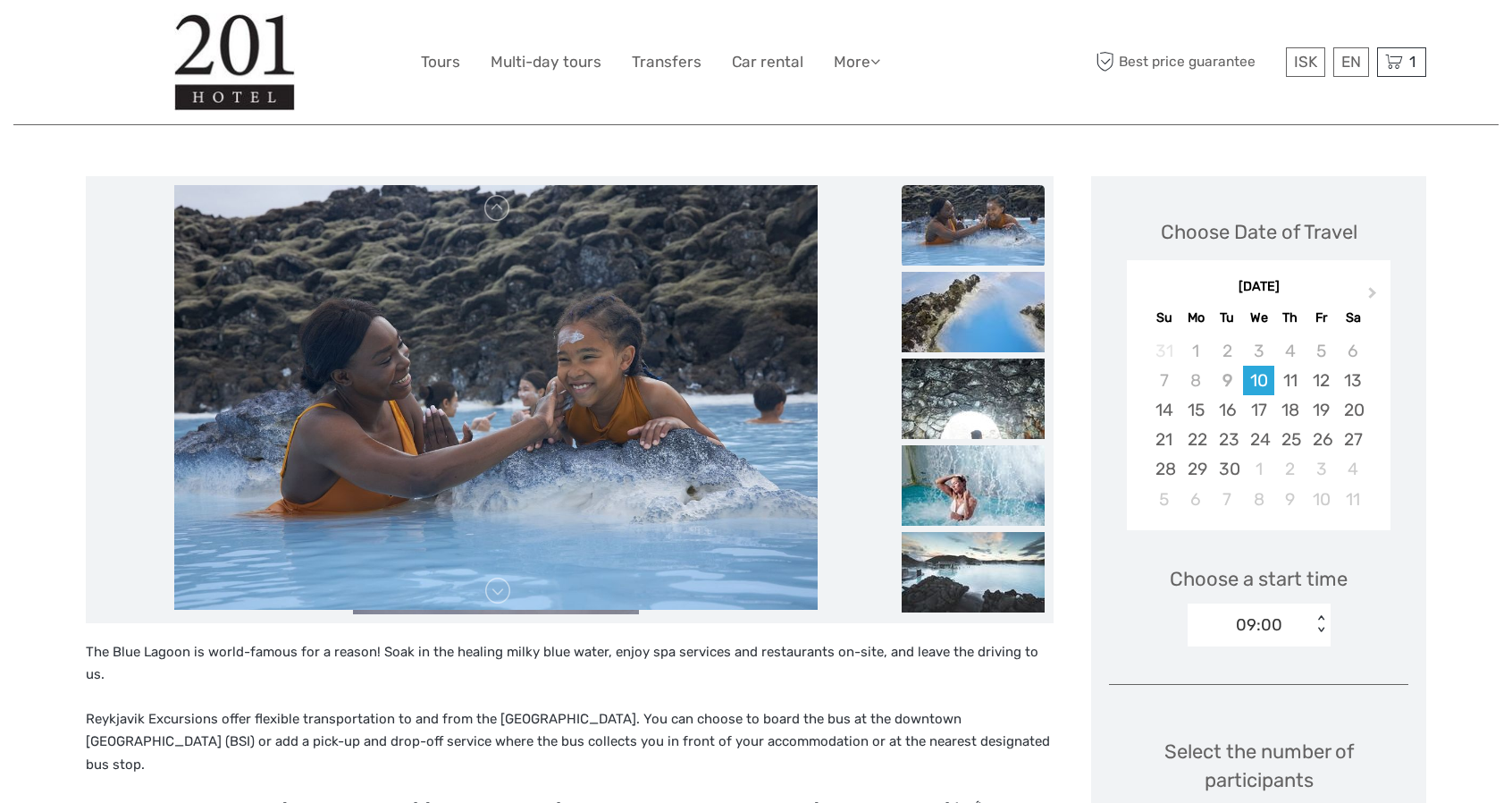
drag, startPoint x: 677, startPoint y: 530, endPoint x: 674, endPoint y: 310, distance: 220.0
click at [677, 328] on img at bounding box center [495, 394] width 643 height 429
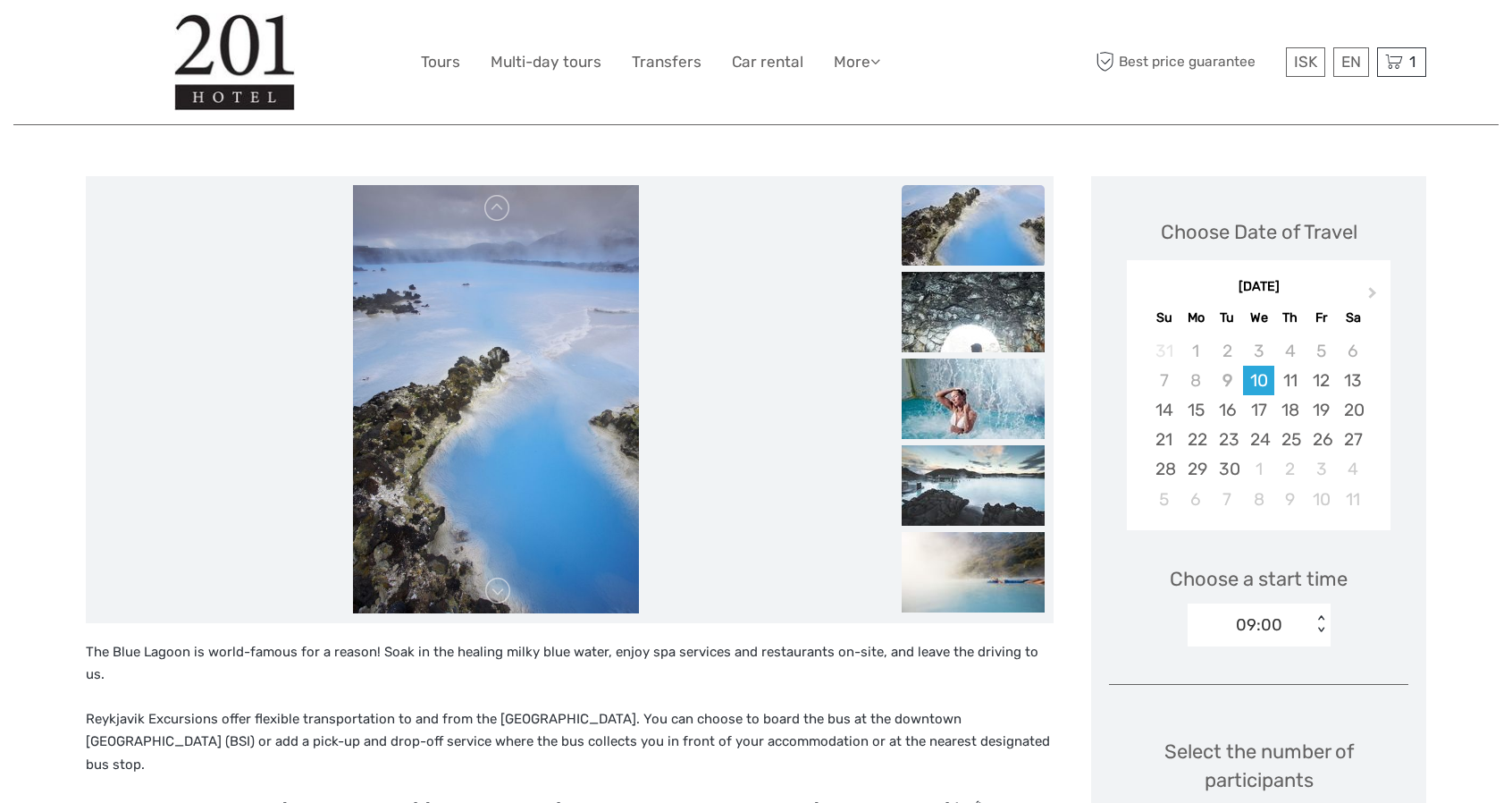
drag, startPoint x: 625, startPoint y: 535, endPoint x: 640, endPoint y: 382, distance: 153.7
click at [633, 407] on img at bounding box center [495, 399] width 285 height 429
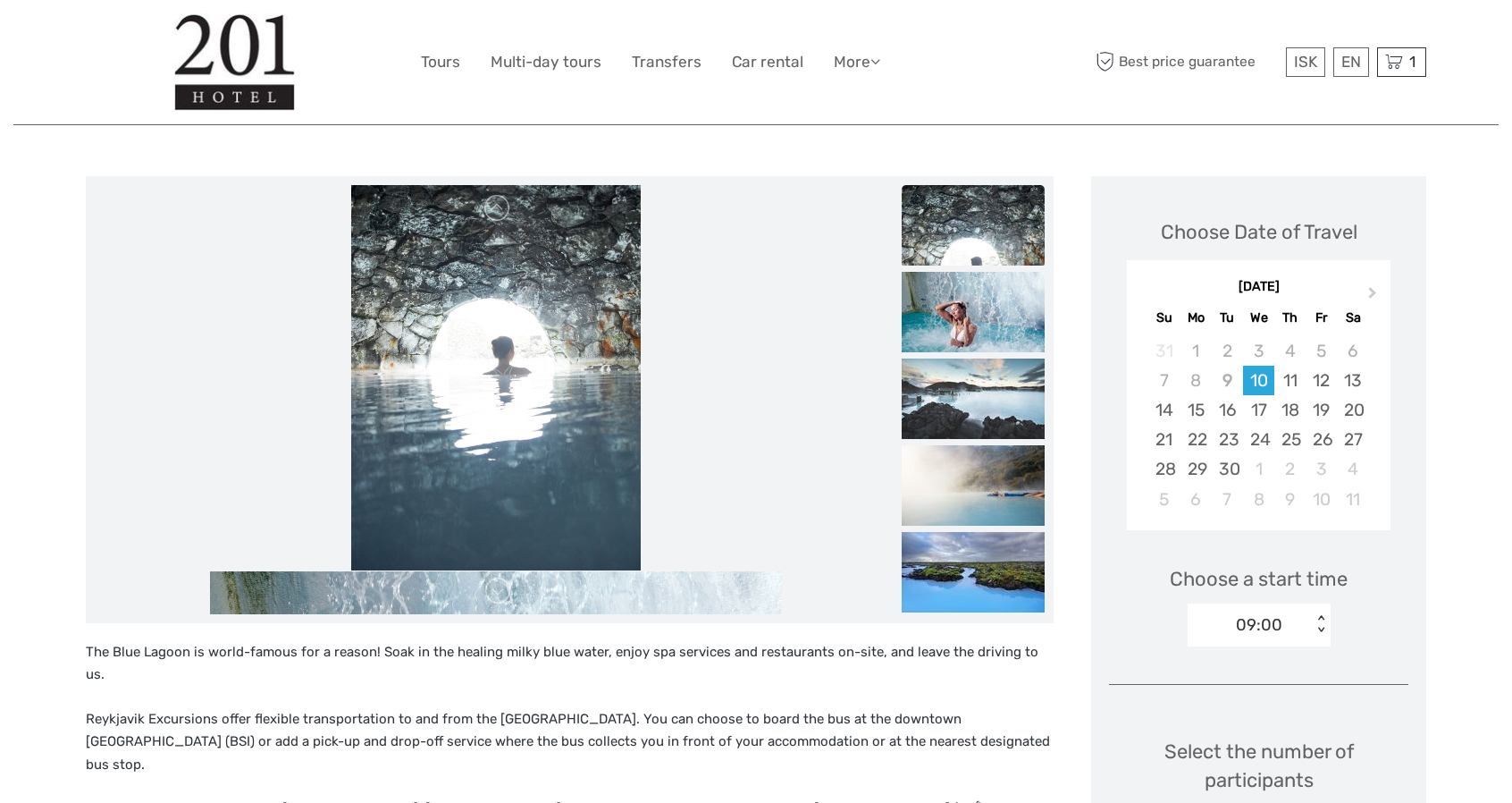
drag, startPoint x: 601, startPoint y: 528, endPoint x: 685, endPoint y: 114, distance: 422.4
click at [605, 409] on img at bounding box center [495, 357] width 289 height 429
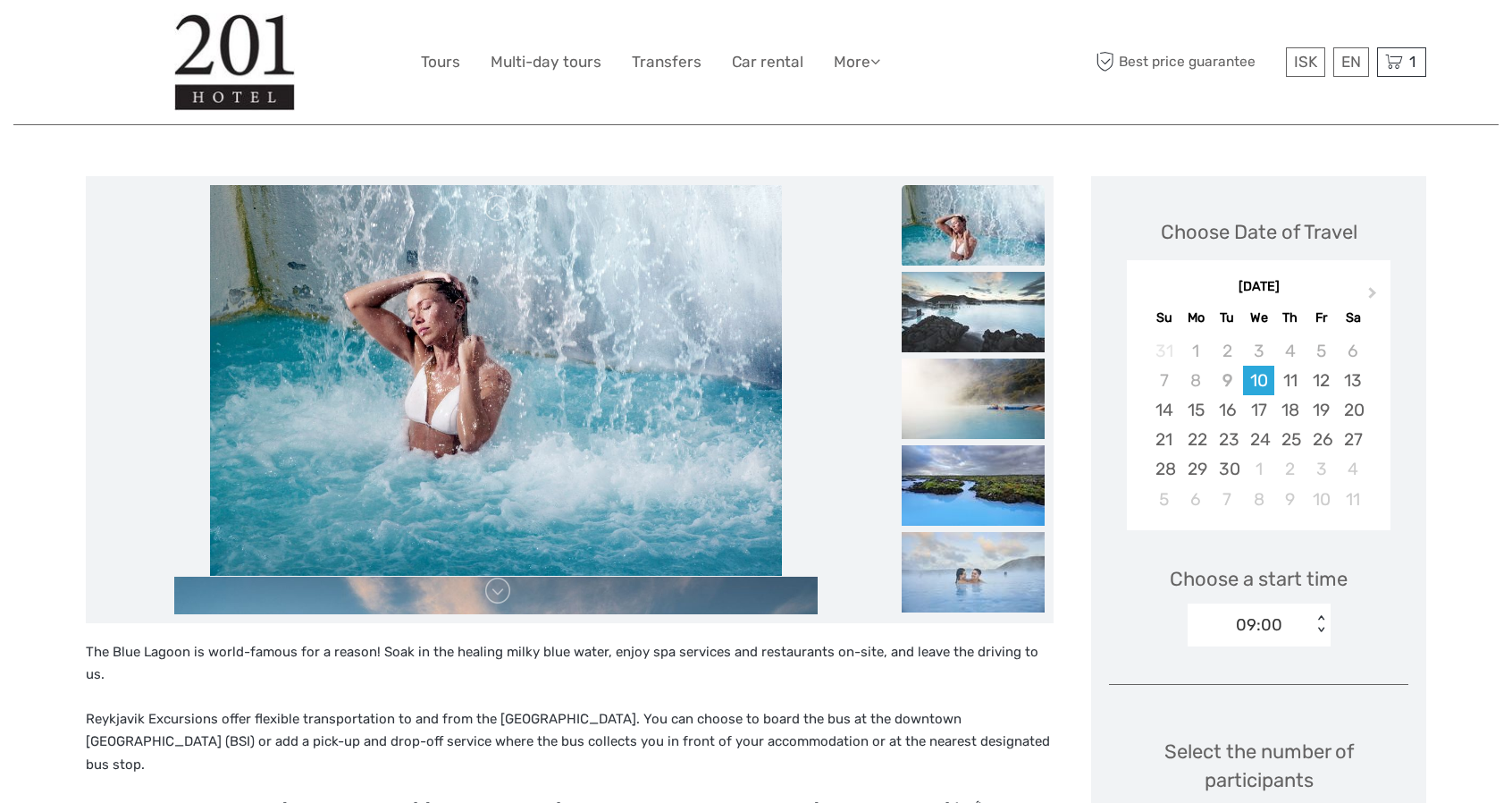
drag, startPoint x: 619, startPoint y: 489, endPoint x: 600, endPoint y: 142, distance: 347.5
click at [600, 347] on img at bounding box center [495, 362] width 571 height 429
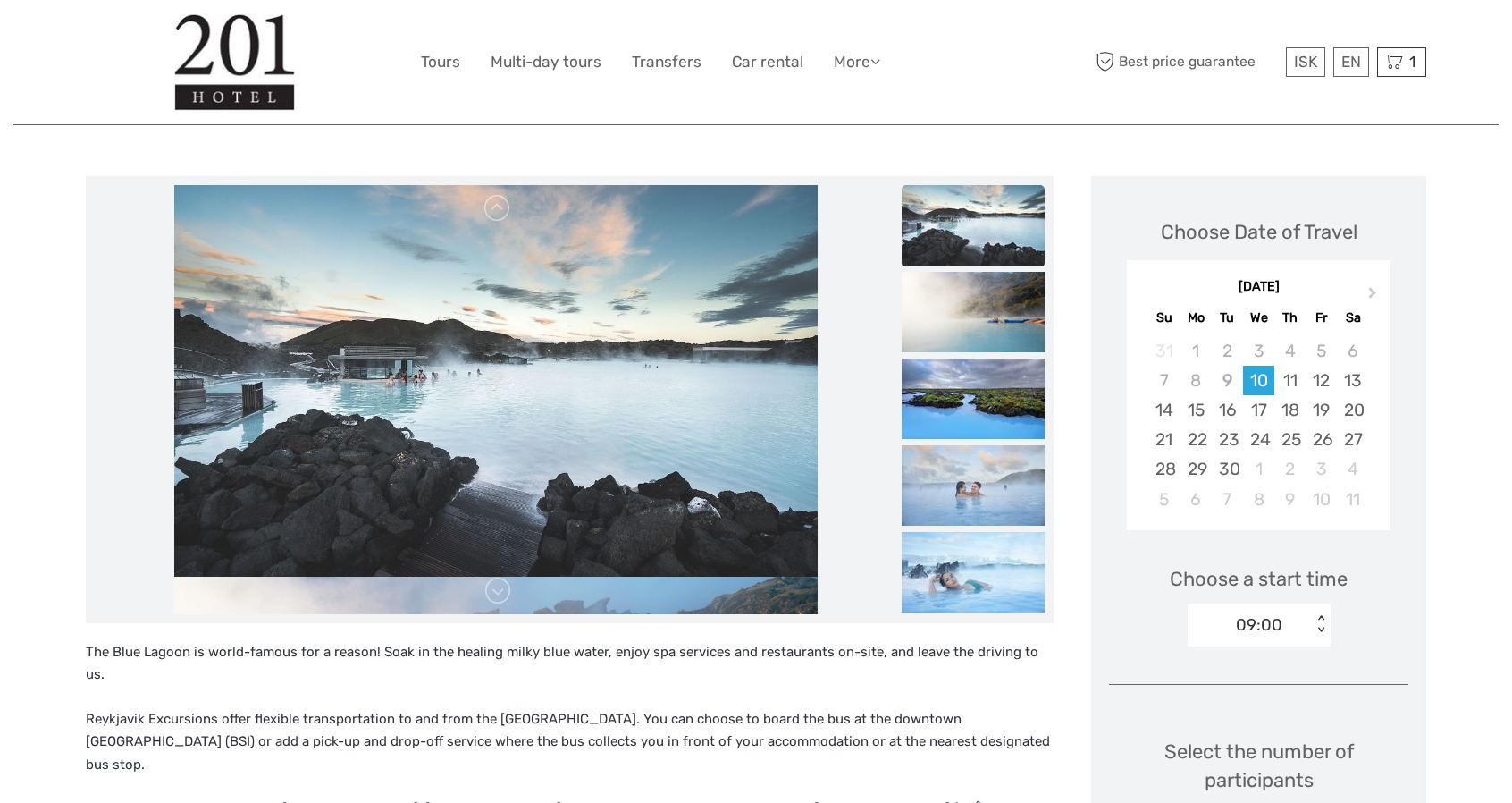
drag, startPoint x: 609, startPoint y: 522, endPoint x: 614, endPoint y: 235, distance: 287.0
click at [589, 262] on img at bounding box center [495, 362] width 643 height 429
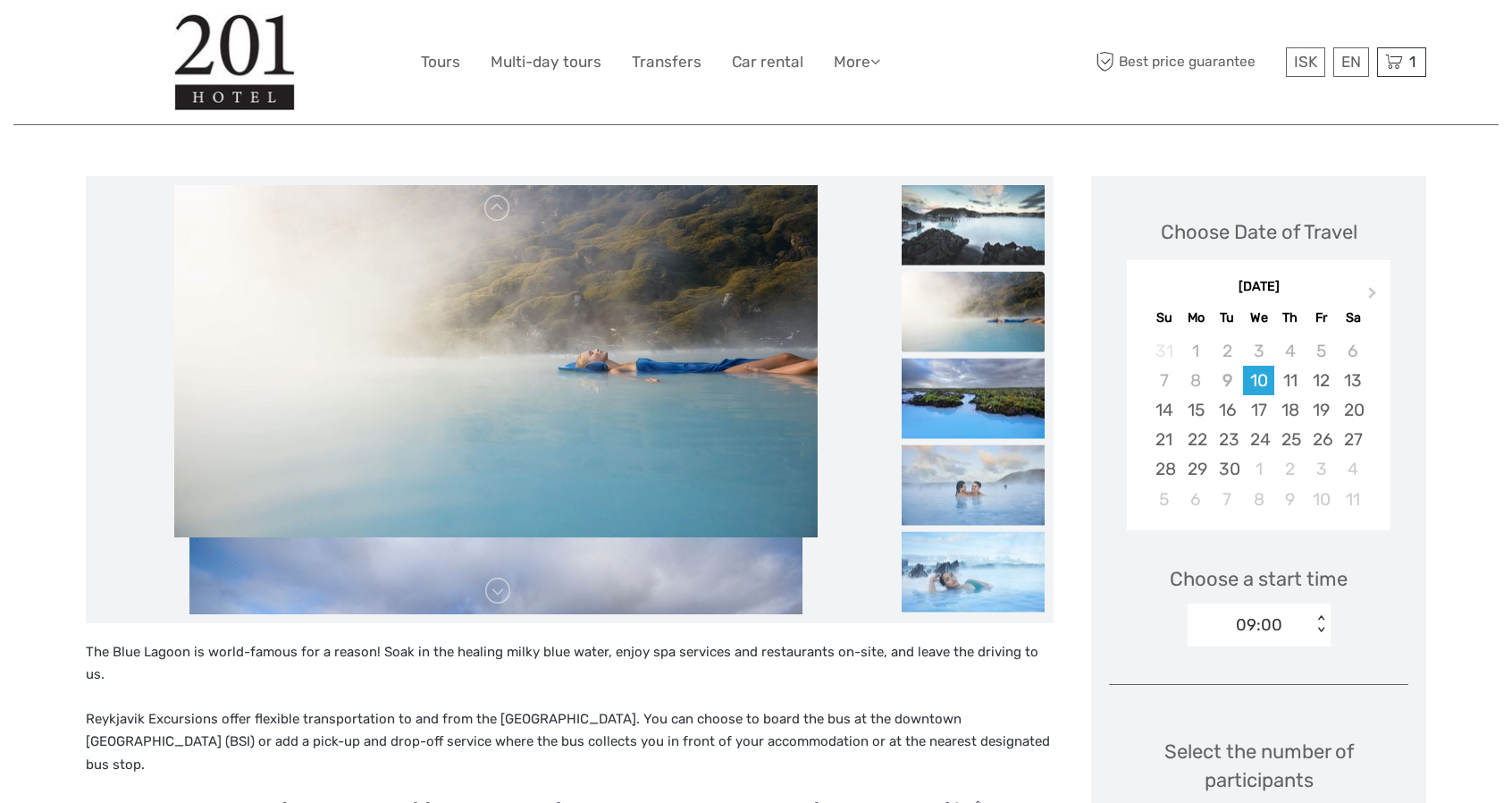
drag, startPoint x: 606, startPoint y: 472, endPoint x: 602, endPoint y: 346, distance: 126.1
click at [602, 376] on img at bounding box center [495, 323] width 643 height 429
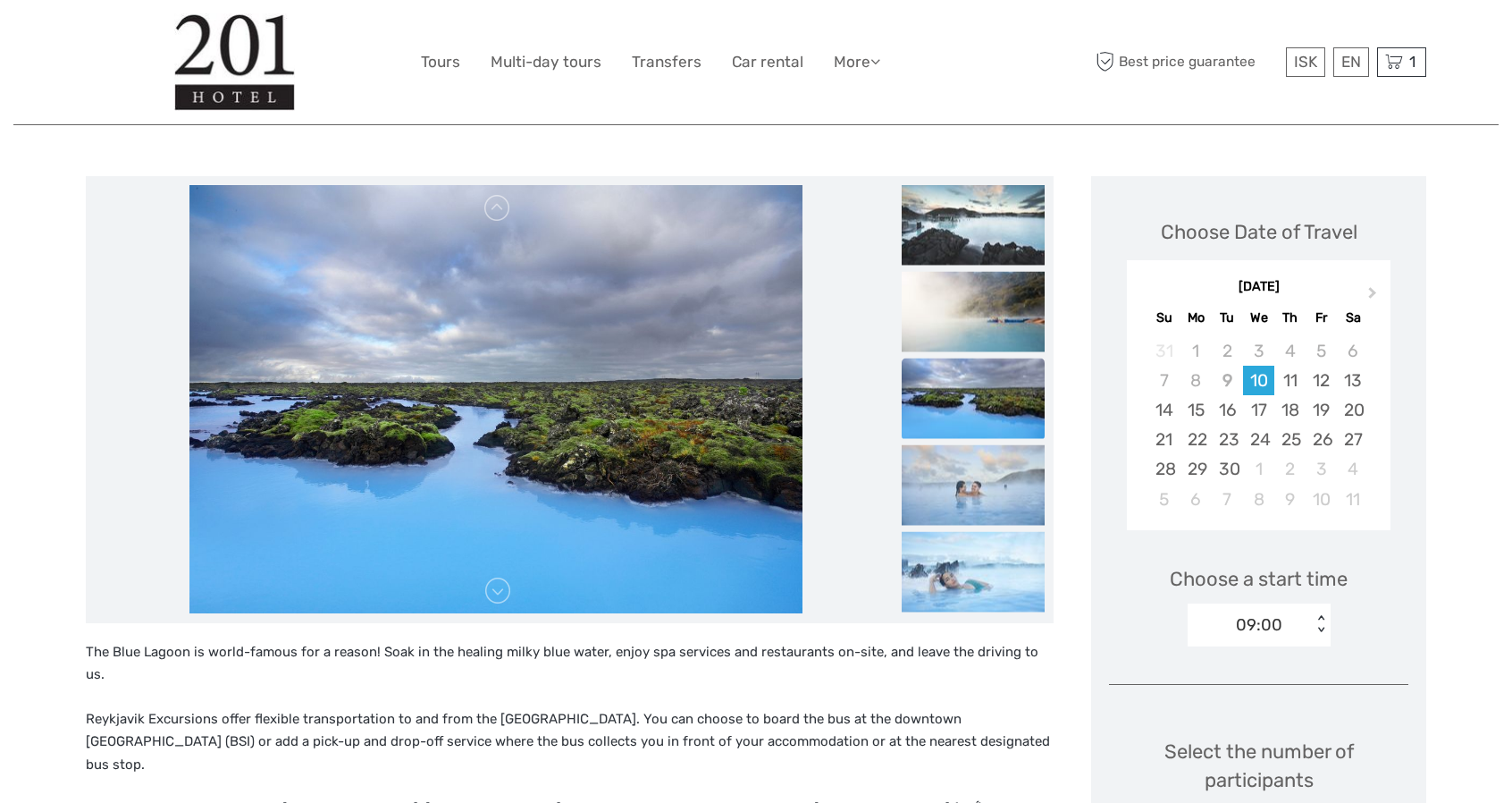
drag, startPoint x: 579, startPoint y: 497, endPoint x: 591, endPoint y: 331, distance: 166.4
click at [589, 341] on img at bounding box center [495, 399] width 613 height 429
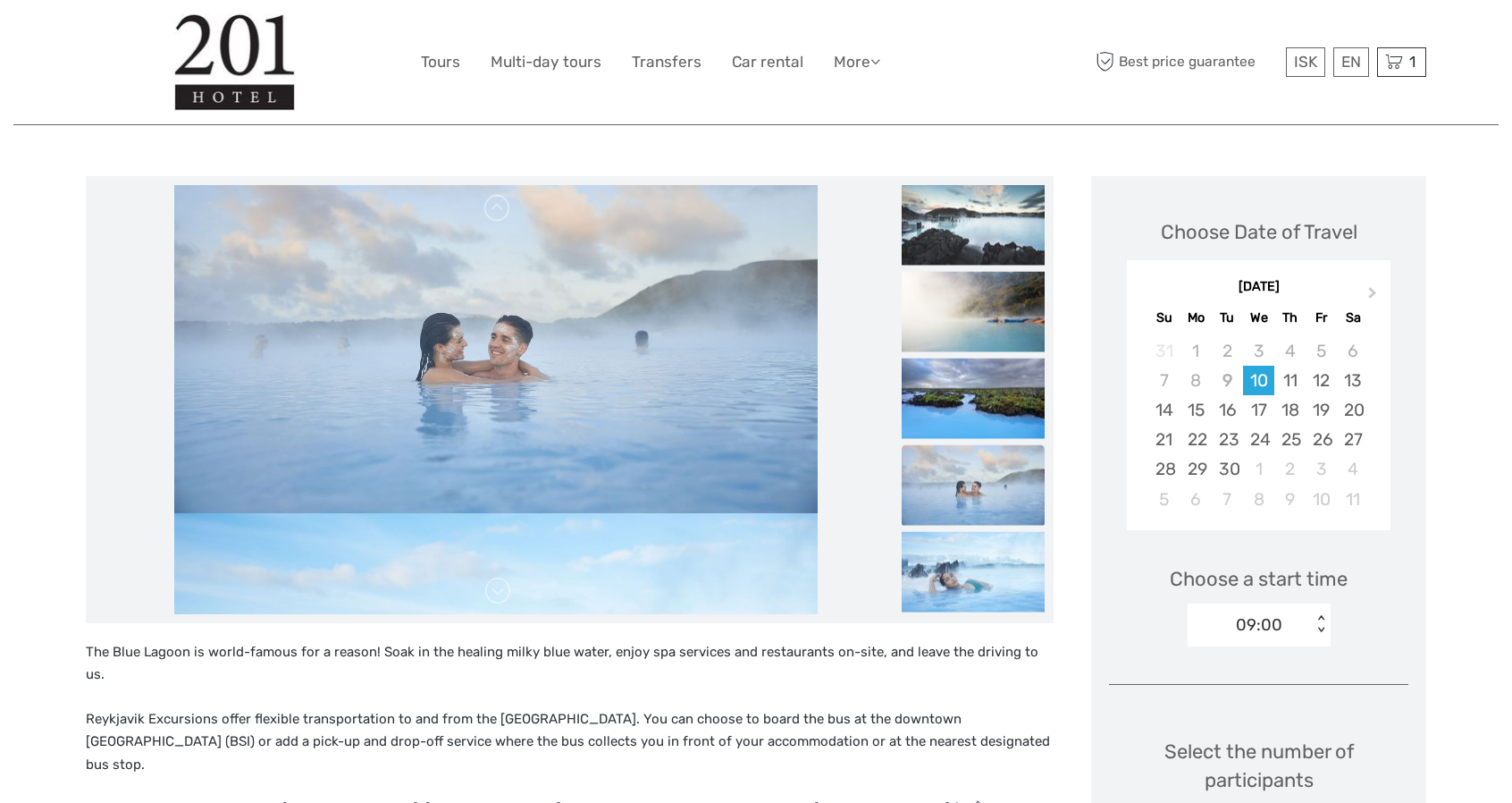
drag, startPoint x: 589, startPoint y: 493, endPoint x: 606, endPoint y: 177, distance: 316.5
click at [595, 226] on img at bounding box center [495, 298] width 643 height 429
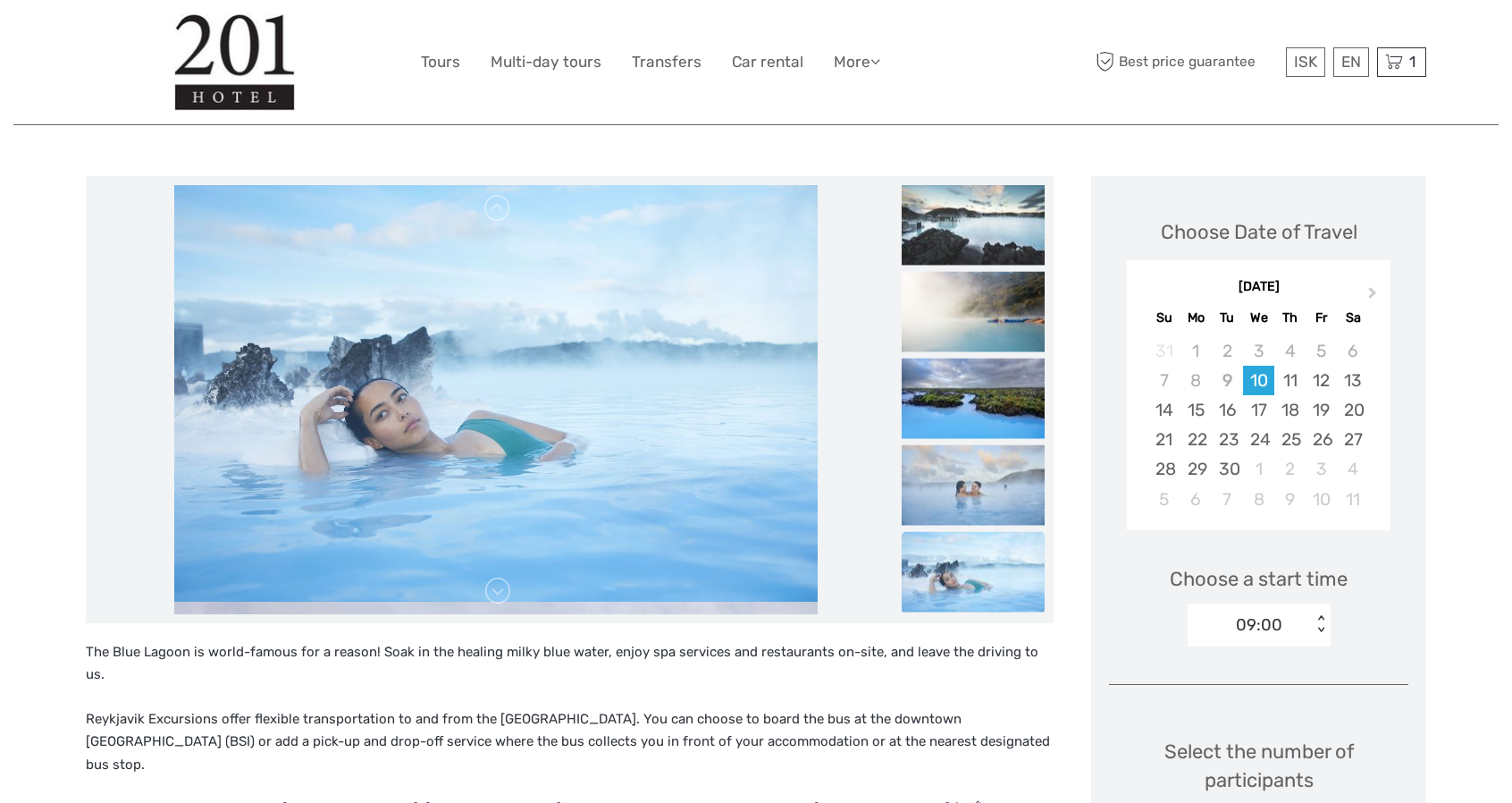
drag, startPoint x: 641, startPoint y: 488, endPoint x: 674, endPoint y: 173, distance: 316.7
click at [643, 287] on img at bounding box center [495, 387] width 643 height 429
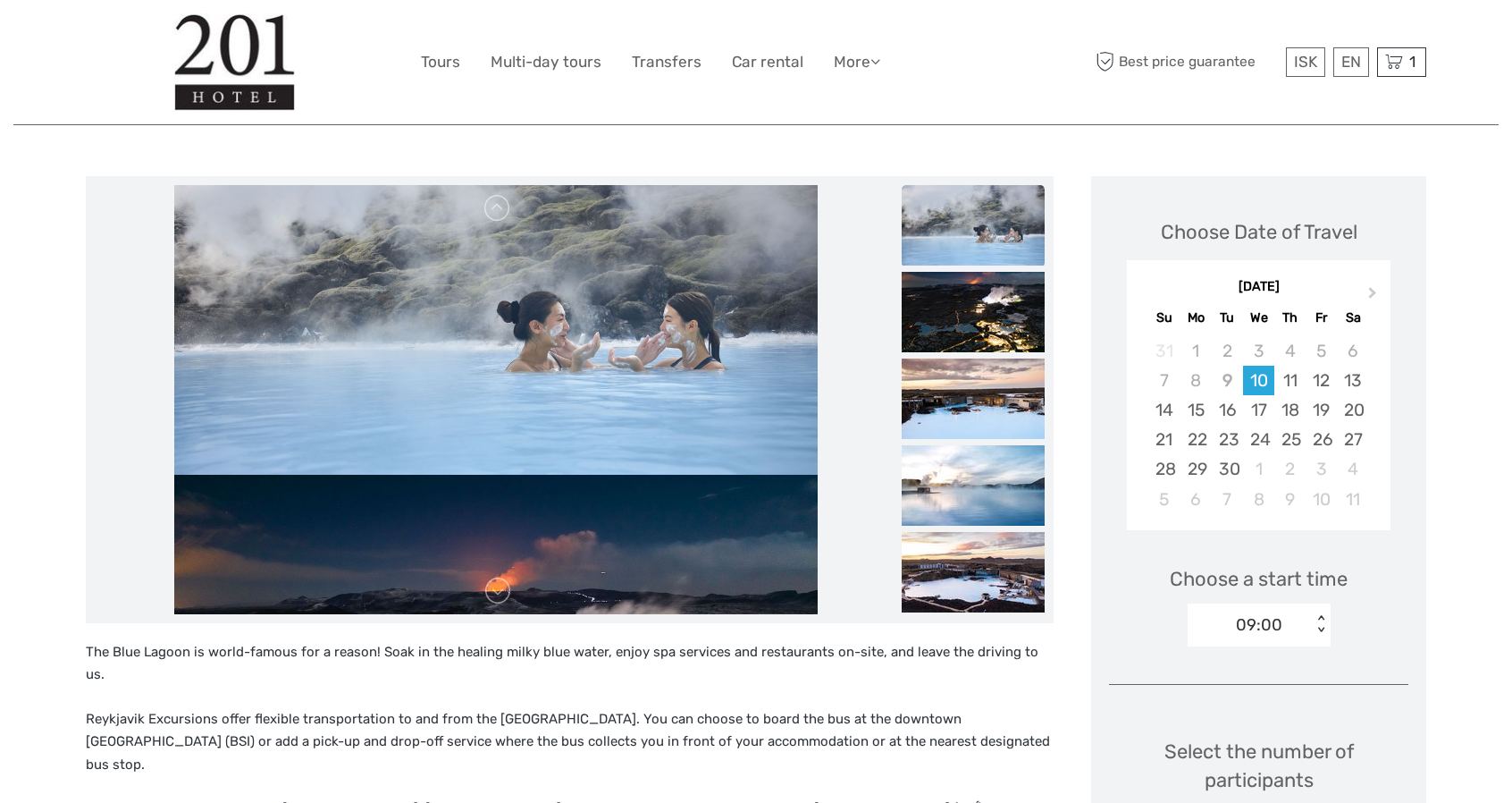
drag, startPoint x: 659, startPoint y: 509, endPoint x: 659, endPoint y: 313, distance: 196.0
click at [659, 313] on img at bounding box center [495, 260] width 643 height 429
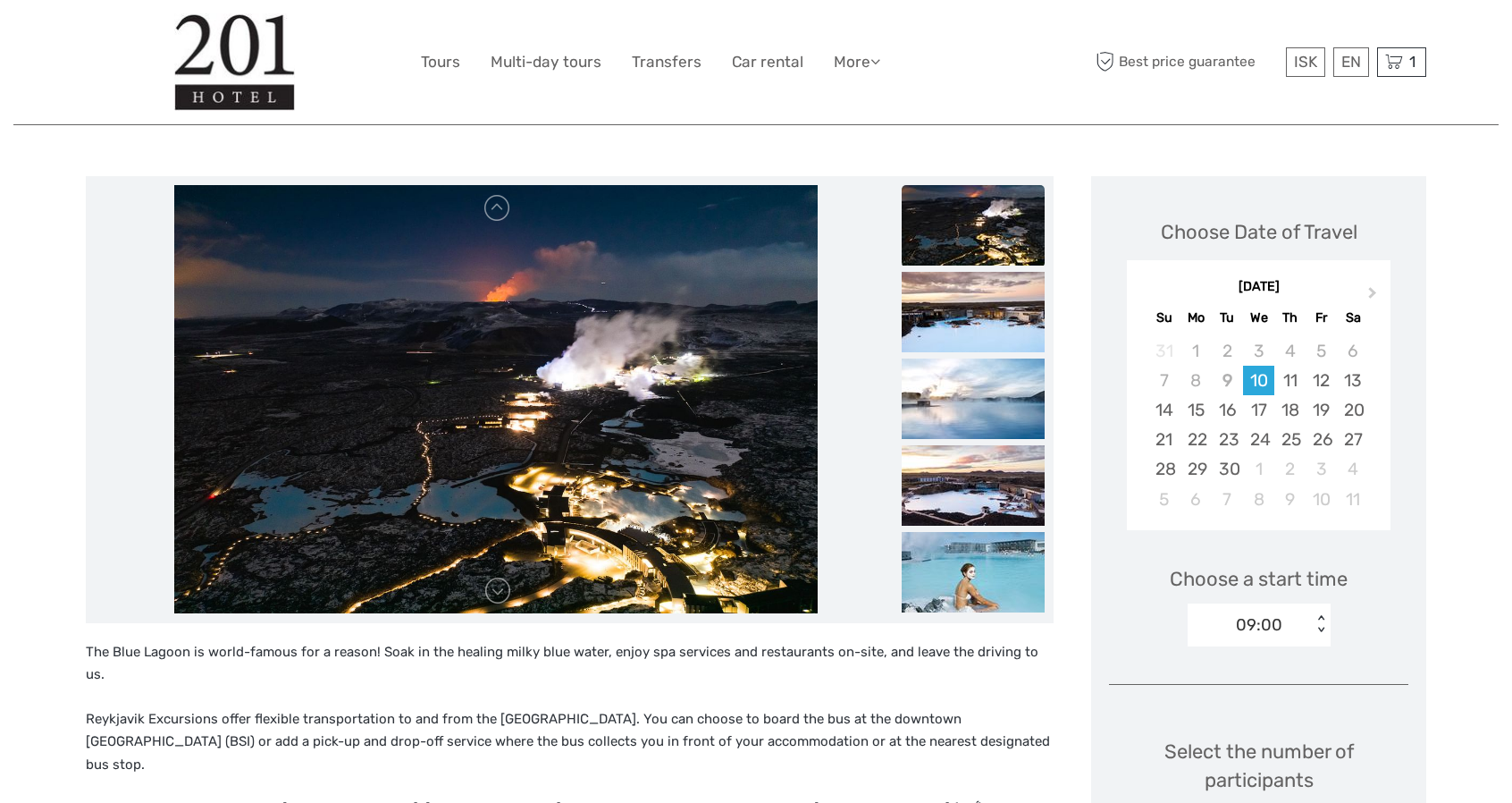
drag, startPoint x: 662, startPoint y: 455, endPoint x: 647, endPoint y: 343, distance: 113.0
click at [647, 350] on img at bounding box center [495, 399] width 644 height 429
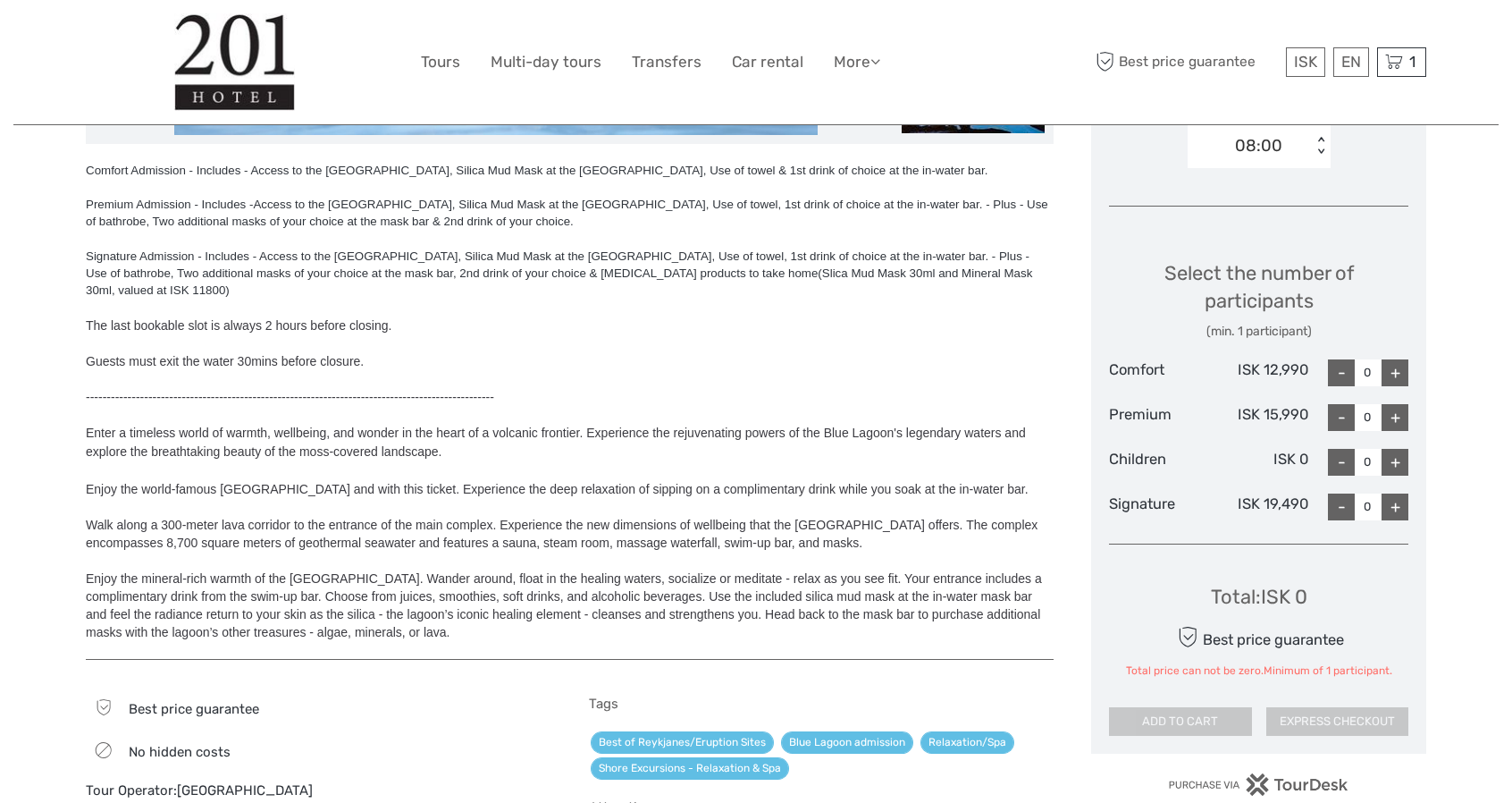
scroll to position [626, 0]
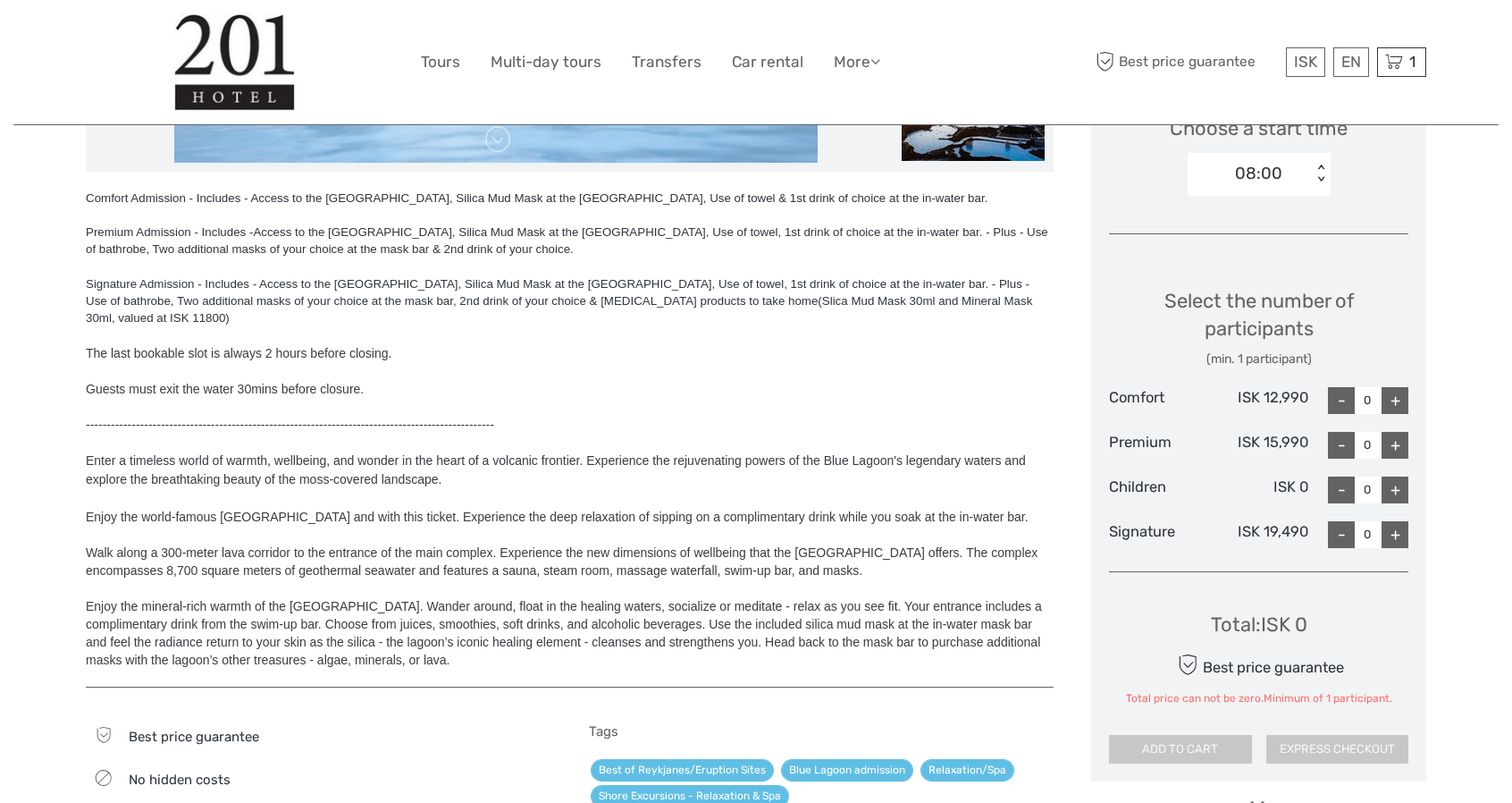
click at [1390, 404] on div "+" at bounding box center [1395, 401] width 27 height 27
type input "1"
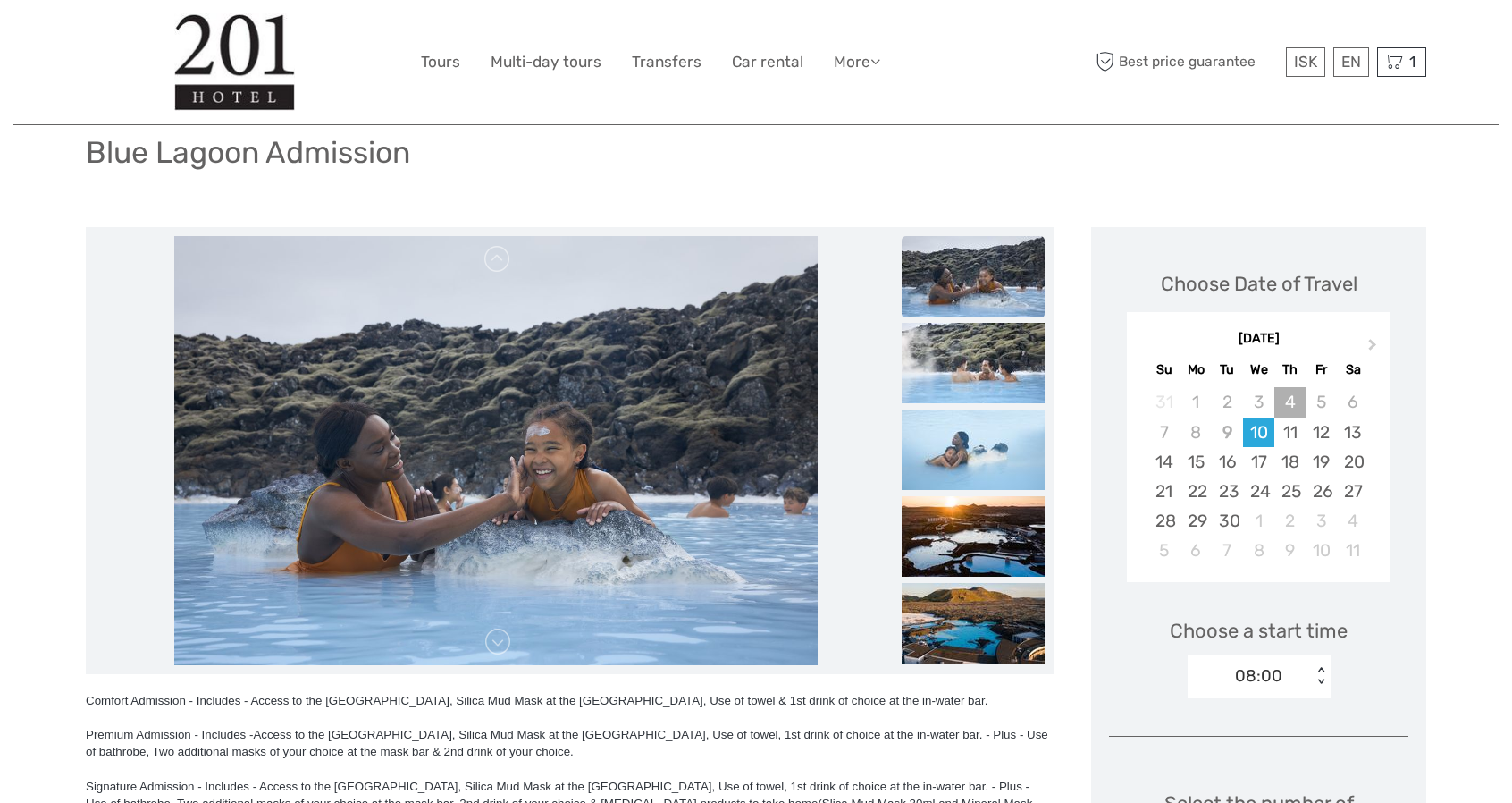
scroll to position [90, 0]
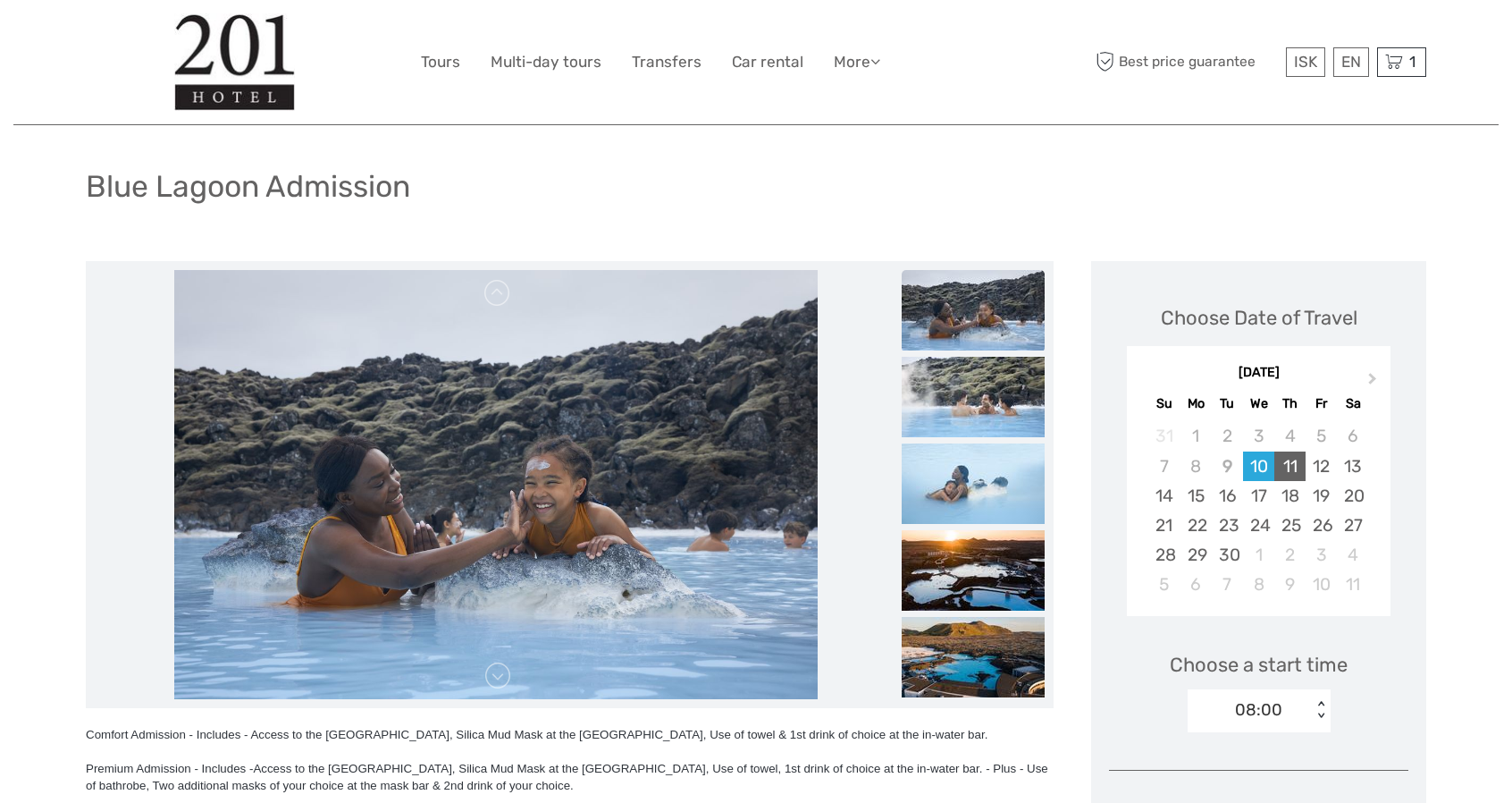
click at [1290, 463] on div "11" at bounding box center [1289, 466] width 31 height 30
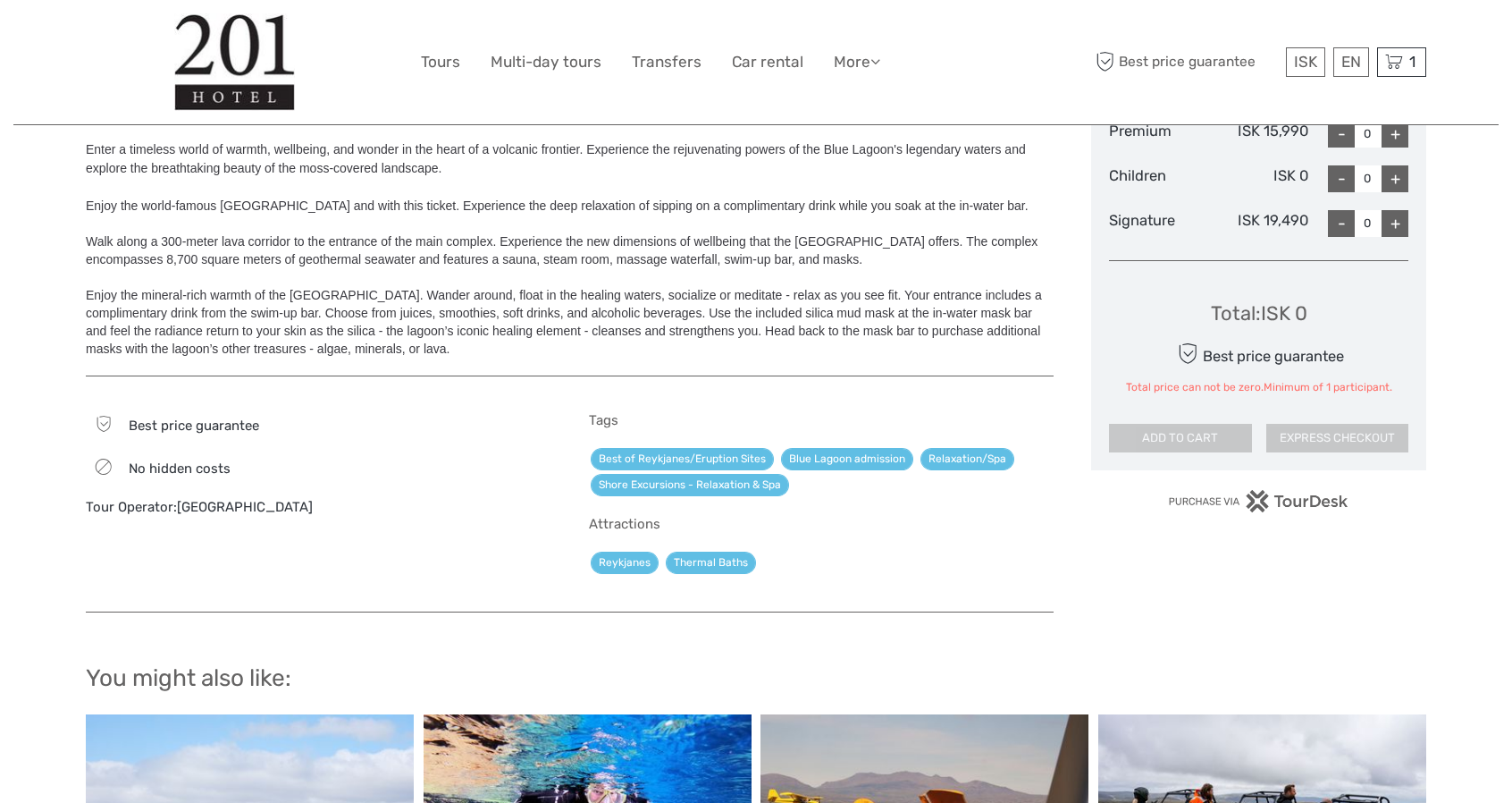
scroll to position [715, 0]
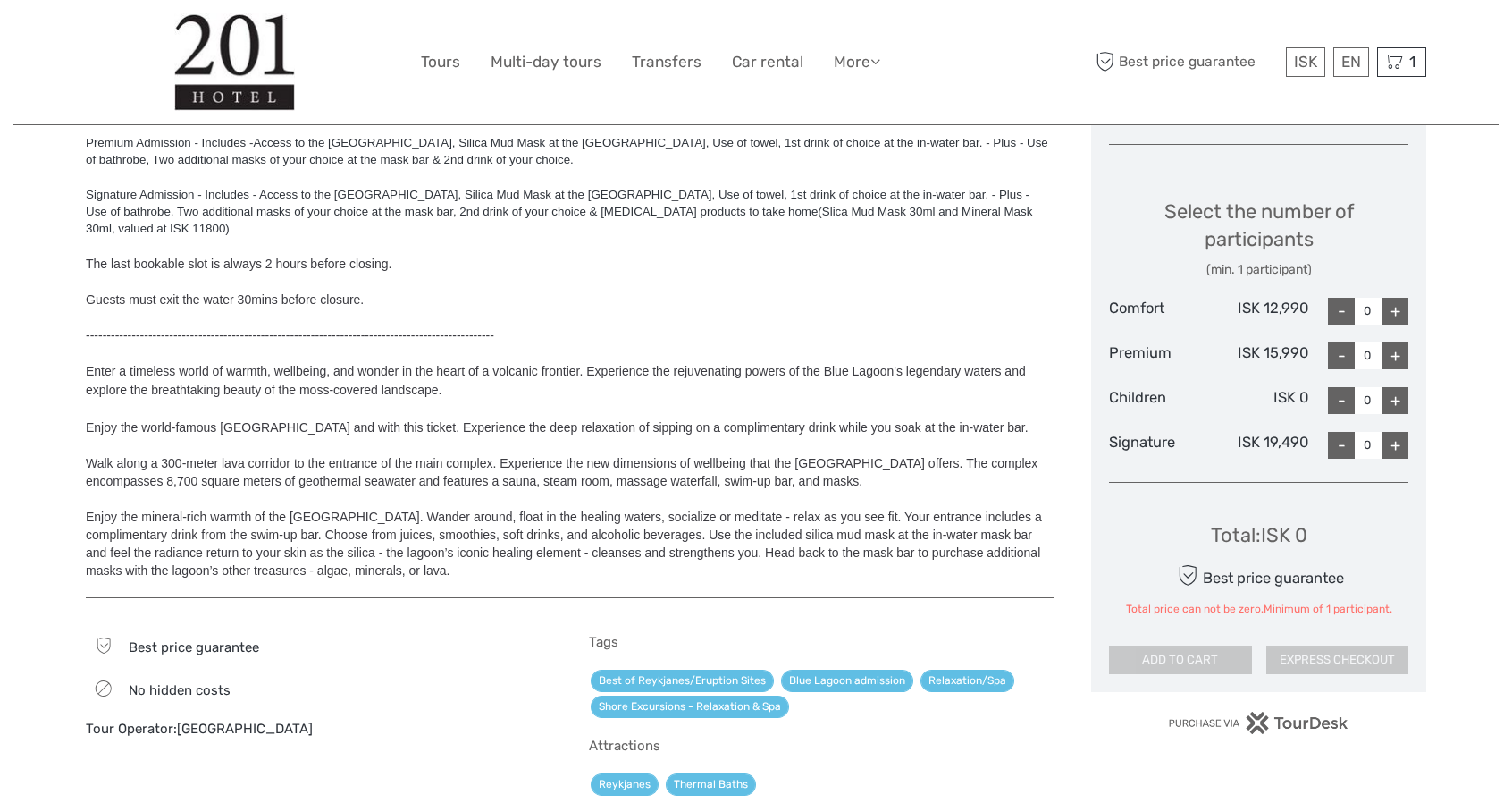
click at [1396, 307] on div "+" at bounding box center [1395, 311] width 27 height 27
type input "1"
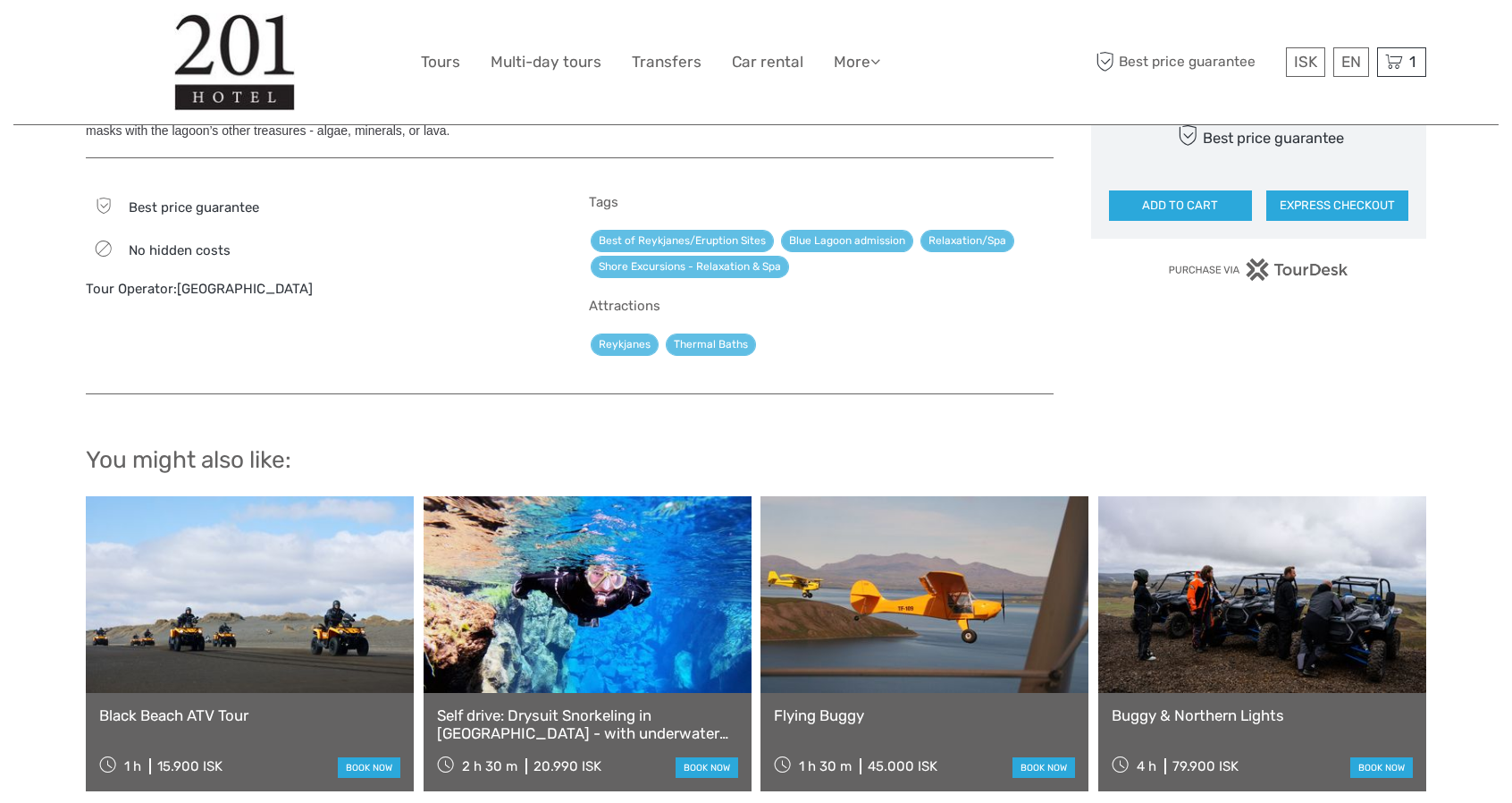
scroll to position [1162, 0]
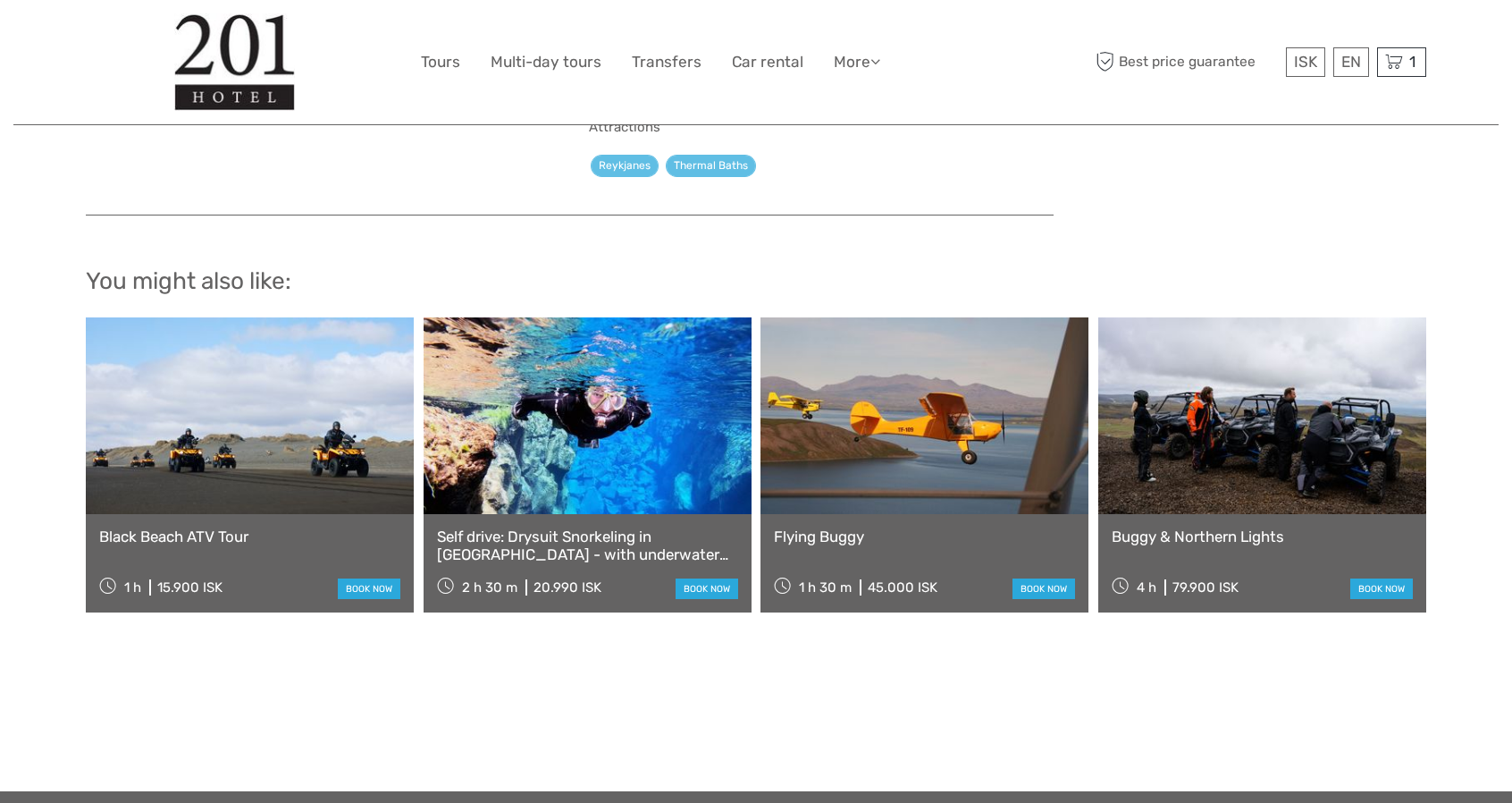
scroll to position [1341, 0]
